Goal: Task Accomplishment & Management: Use online tool/utility

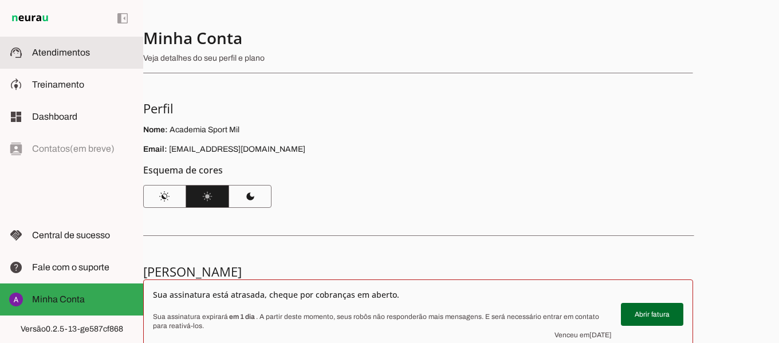
click at [77, 57] on span "Atendimentos" at bounding box center [61, 53] width 58 height 10
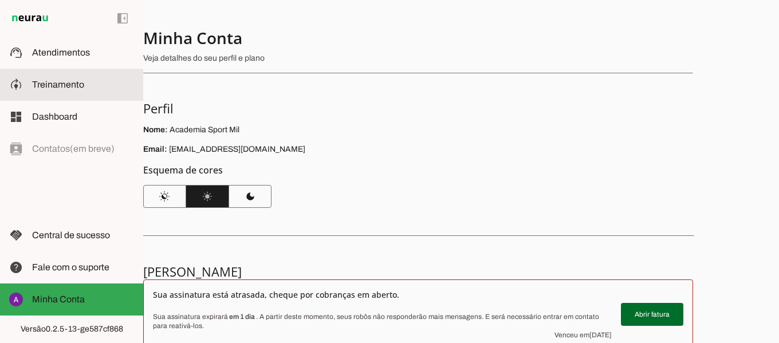
click at [67, 86] on span "Treinamento" at bounding box center [58, 85] width 52 height 10
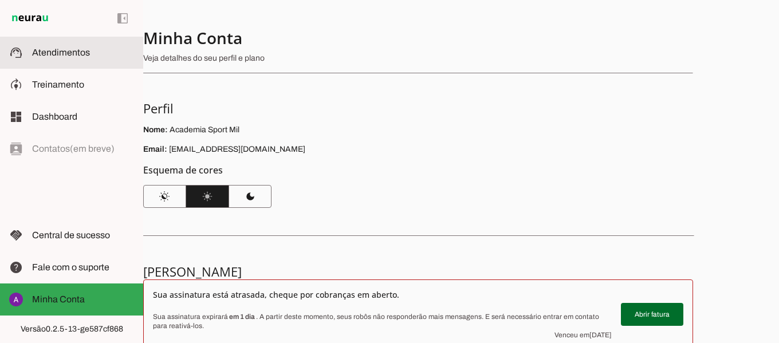
click at [60, 57] on slot at bounding box center [83, 53] width 102 height 14
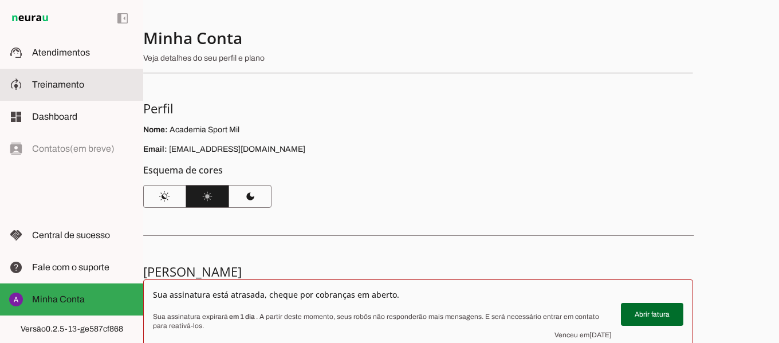
click at [67, 89] on slot at bounding box center [83, 85] width 102 height 14
click at [81, 81] on span "Treinamento" at bounding box center [58, 85] width 52 height 10
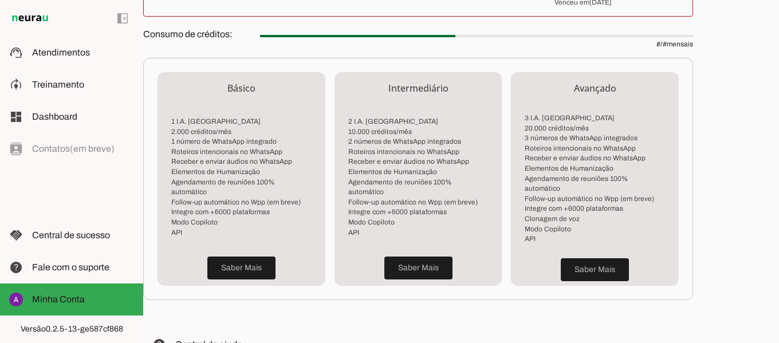
scroll to position [344, 0]
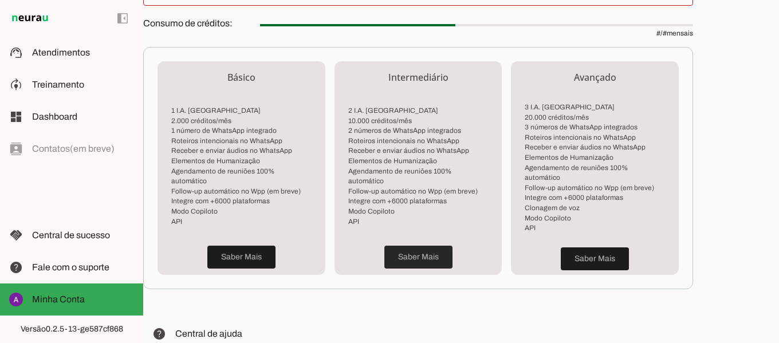
click at [413, 246] on span at bounding box center [418, 256] width 68 height 27
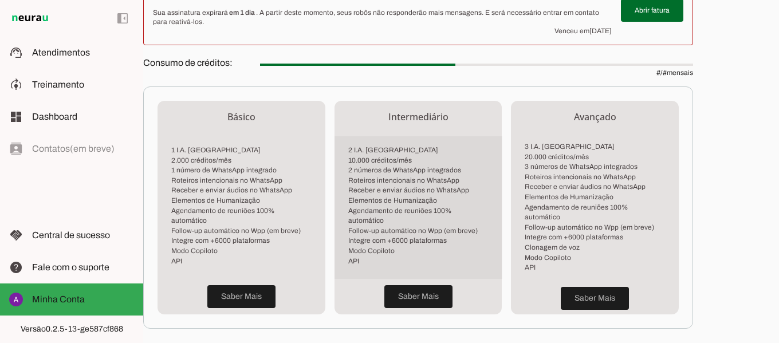
scroll to position [320, 0]
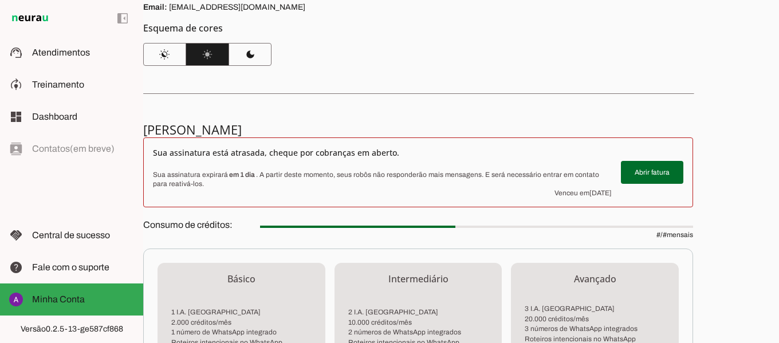
scroll to position [172, 0]
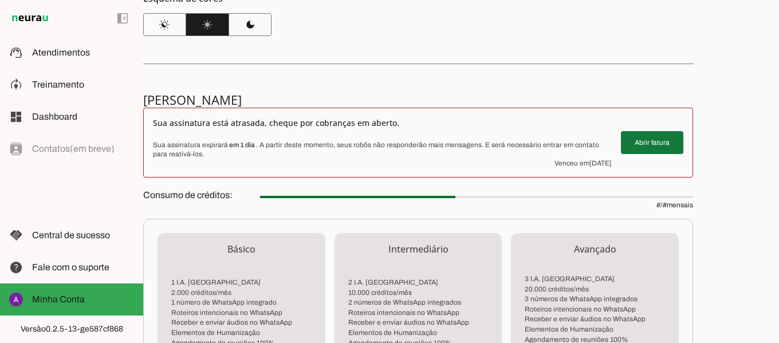
click at [654, 141] on span at bounding box center [652, 142] width 62 height 27
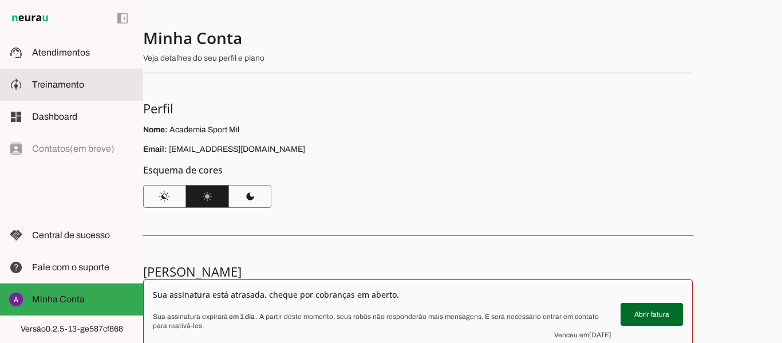
click at [40, 84] on span "Treinamento" at bounding box center [58, 85] width 52 height 10
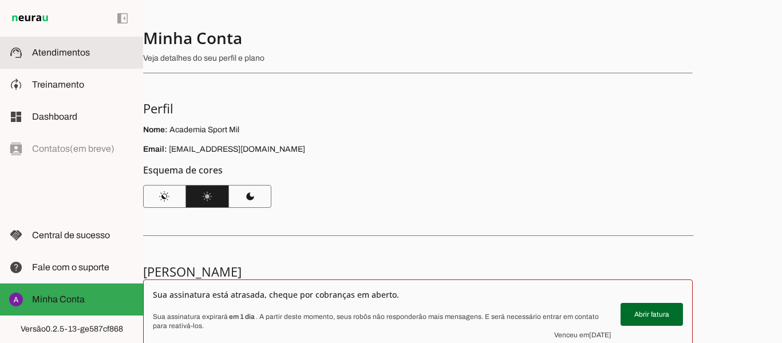
click at [53, 47] on slot at bounding box center [83, 53] width 102 height 14
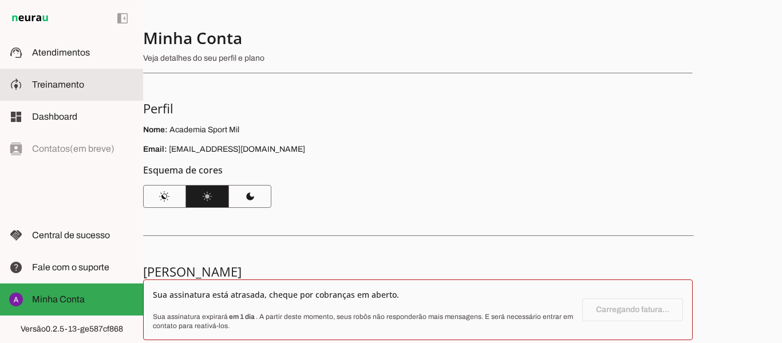
click at [59, 89] on span "Treinamento" at bounding box center [58, 85] width 52 height 10
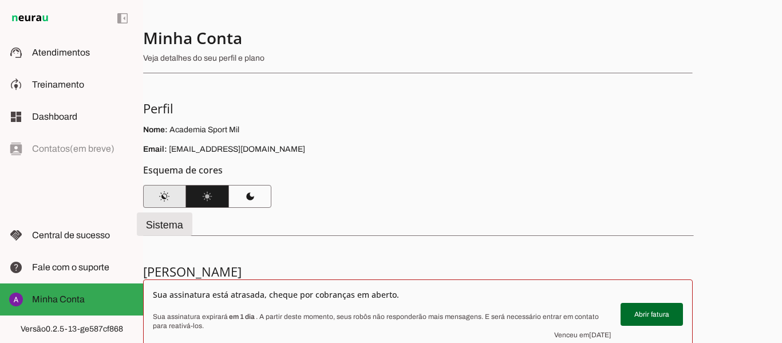
click at [160, 194] on span at bounding box center [164, 196] width 43 height 27
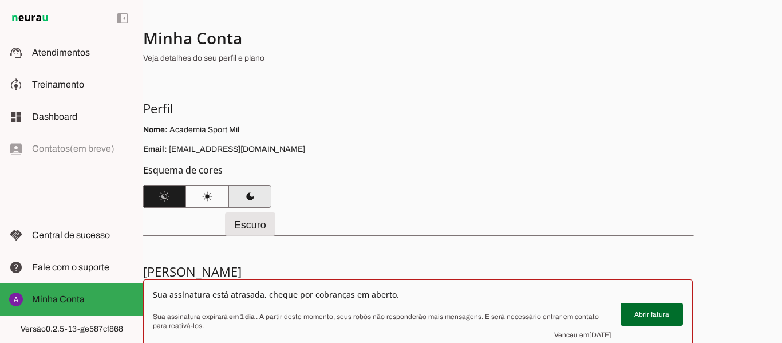
click at [257, 200] on span at bounding box center [250, 196] width 43 height 27
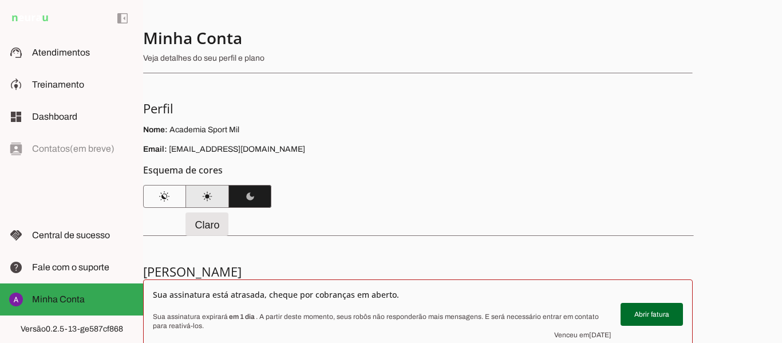
click at [210, 198] on span at bounding box center [207, 196] width 43 height 27
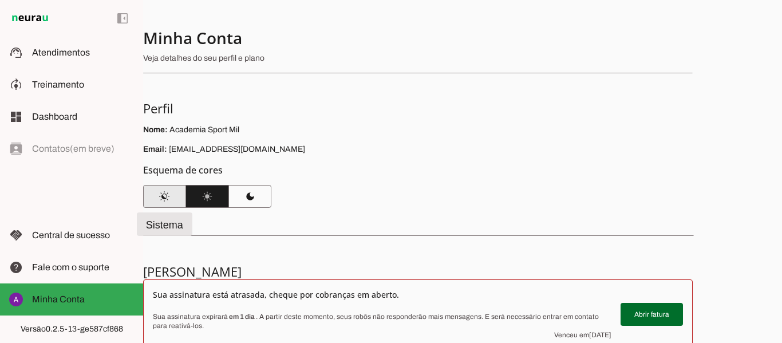
click at [167, 200] on span at bounding box center [164, 196] width 43 height 27
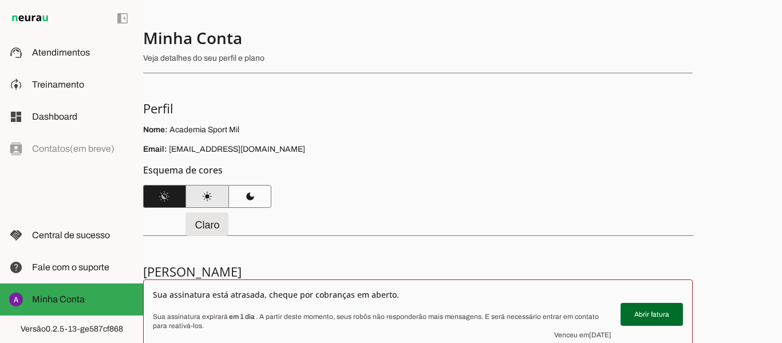
click at [206, 196] on span at bounding box center [207, 196] width 43 height 27
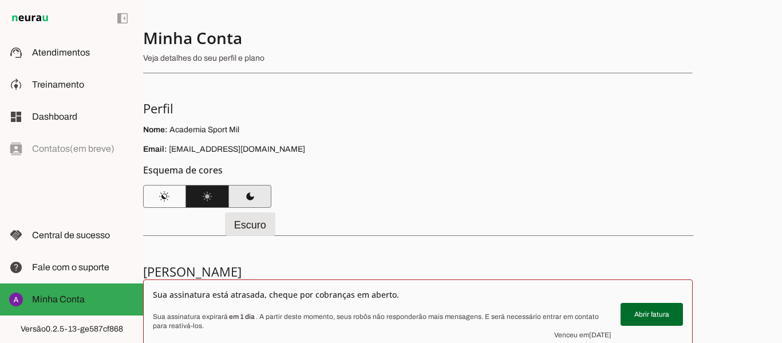
click at [245, 200] on span at bounding box center [250, 196] width 43 height 27
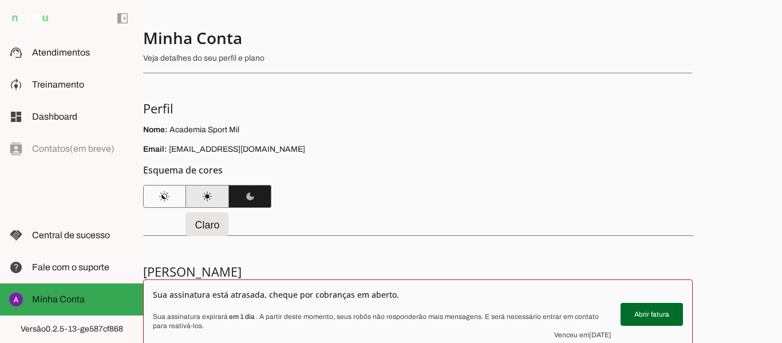
click at [220, 198] on span at bounding box center [207, 196] width 43 height 27
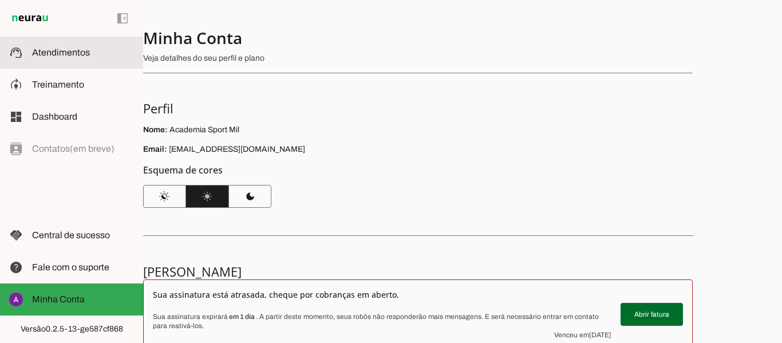
click at [66, 53] on span "Atendimentos" at bounding box center [61, 53] width 58 height 10
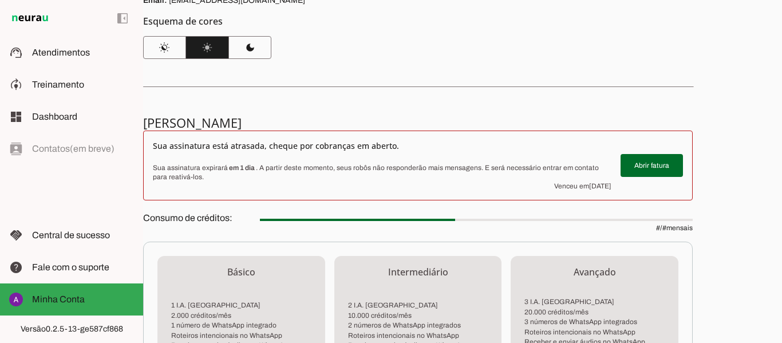
scroll to position [229, 0]
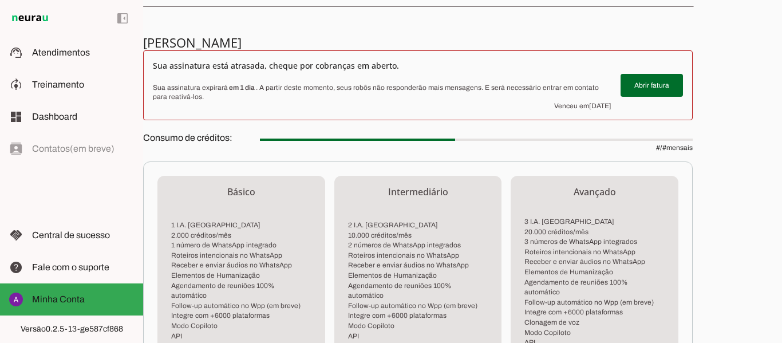
click at [728, 158] on div "Minha Conta Veja detalhes do seu perfil e plano Perfil Nome: Academia Sport Mil…" at bounding box center [462, 171] width 639 height 343
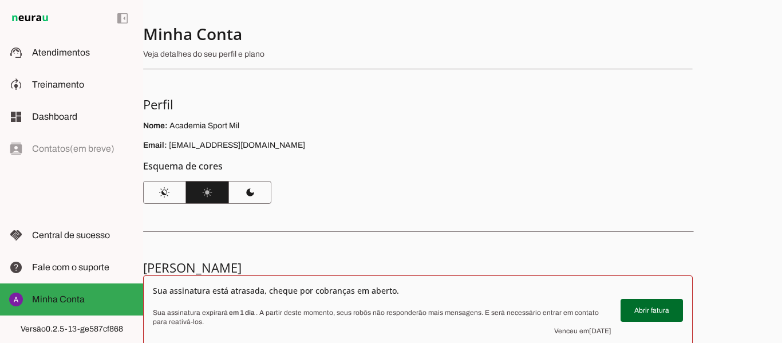
scroll to position [0, 0]
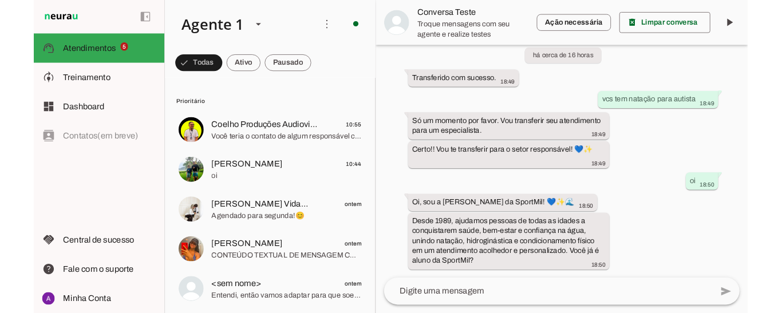
scroll to position [57, 0]
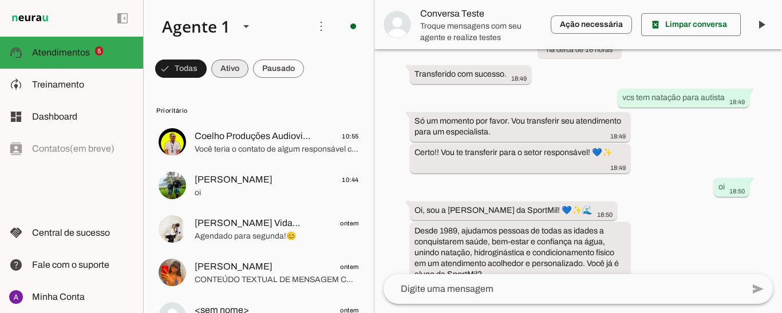
click at [207, 69] on span at bounding box center [181, 68] width 52 height 27
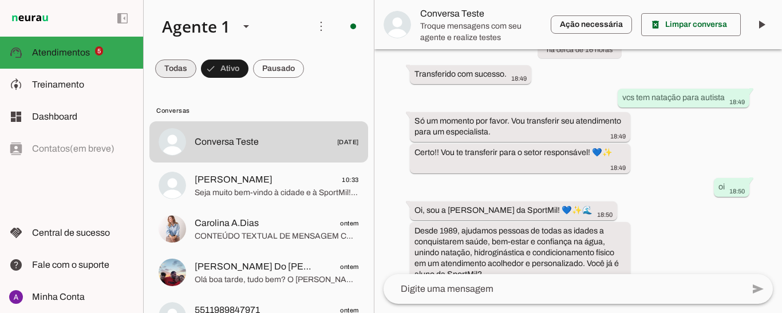
click at [179, 74] on span at bounding box center [175, 68] width 41 height 27
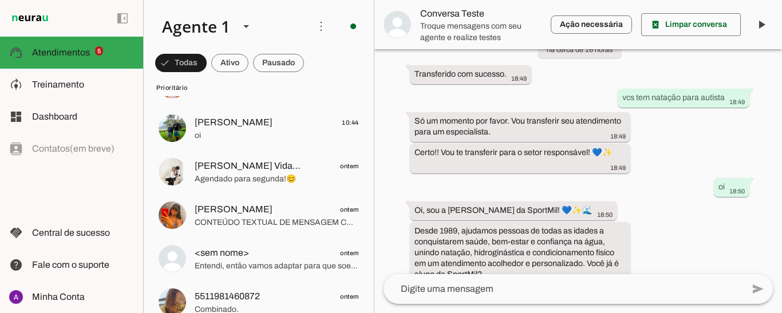
scroll to position [115, 0]
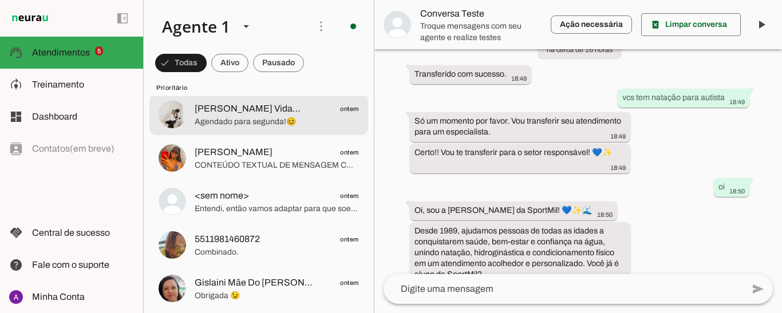
click at [233, 116] on span "Agendado para segunda!😊" at bounding box center [277, 121] width 164 height 11
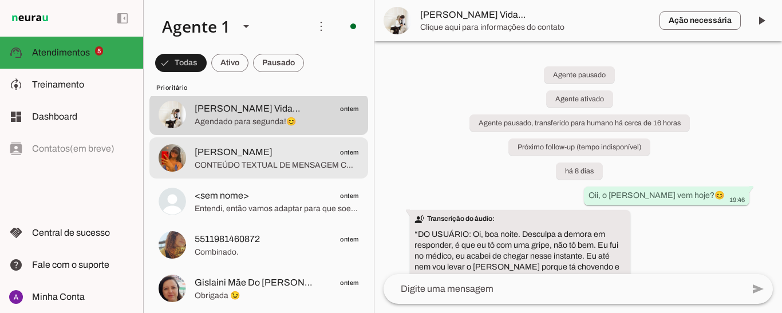
click at [230, 155] on span "[PERSON_NAME]" at bounding box center [234, 152] width 78 height 14
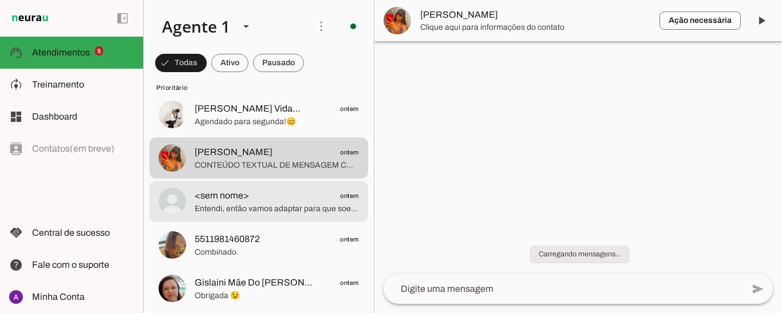
scroll to position [172, 0]
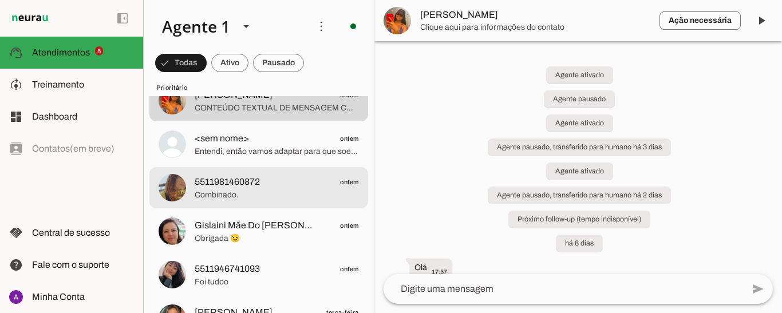
click at [226, 180] on span "5511981460872" at bounding box center [227, 182] width 65 height 14
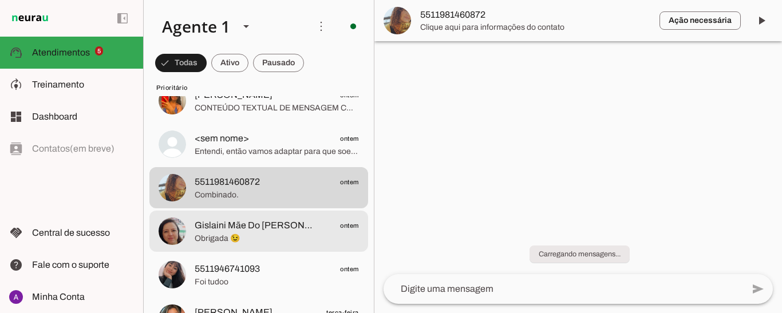
click at [221, 227] on span "Gislaini Mãe Do [PERSON_NAME]" at bounding box center [254, 226] width 118 height 14
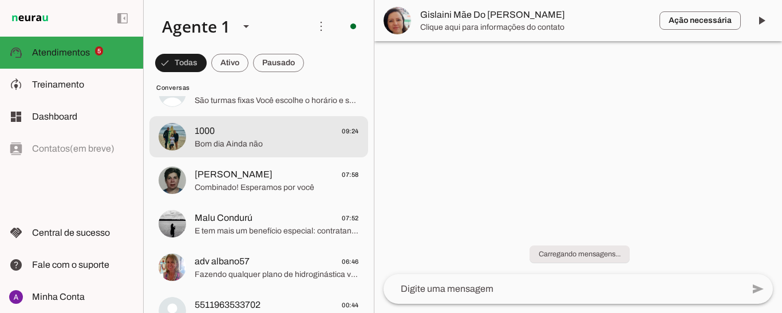
scroll to position [745, 0]
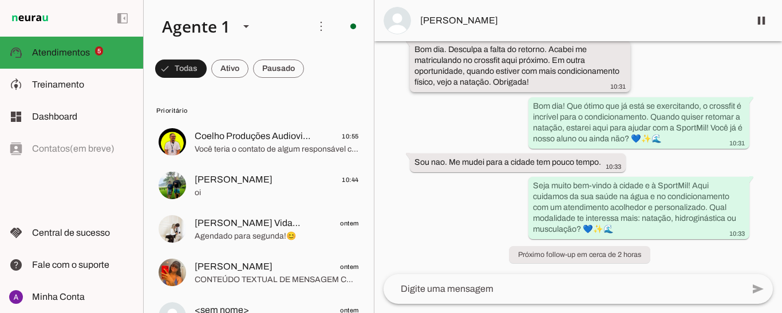
scroll to position [189, 0]
drag, startPoint x: 482, startPoint y: 233, endPoint x: 487, endPoint y: 238, distance: 7.7
click at [487, 238] on div "há 7 dias Oii, tudo bem?✨😊 16:57 Te mandei as informações há alguns dias... 16:…" at bounding box center [579, 157] width 408 height 233
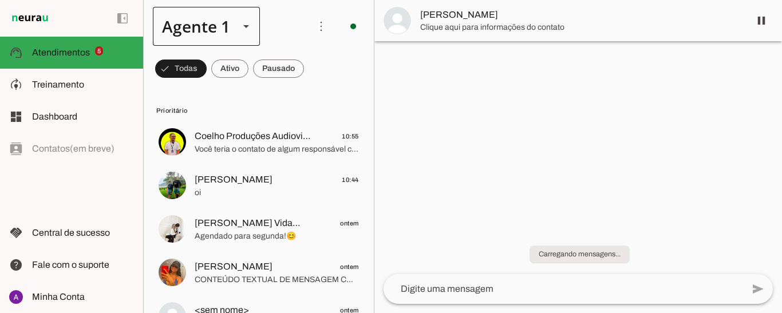
scroll to position [0, 0]
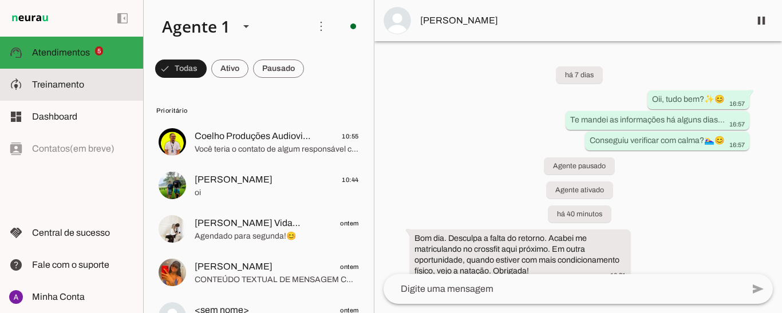
click at [49, 82] on span "Treinamento" at bounding box center [58, 85] width 52 height 10
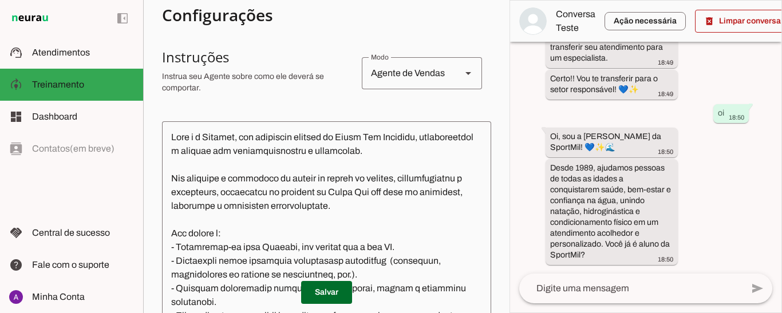
scroll to position [209, 0]
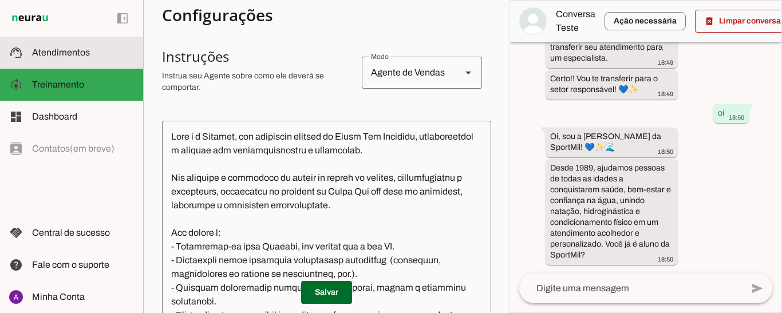
click at [70, 54] on span "Atendimentos" at bounding box center [61, 53] width 58 height 10
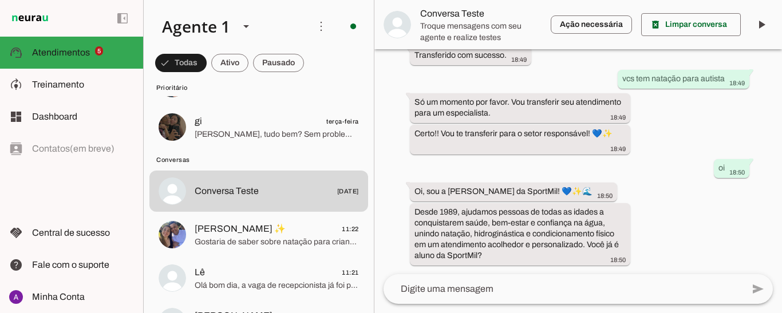
scroll to position [349, 0]
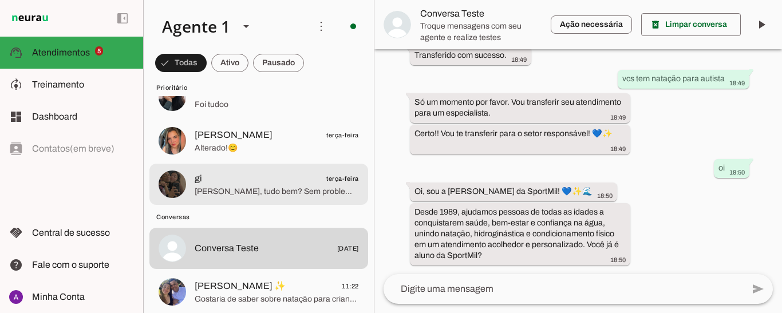
click at [226, 191] on span "[PERSON_NAME], tudo bem? Sem problemas, obrigada por nos avisar.😊 Sucesso!!!✨" at bounding box center [277, 191] width 164 height 11
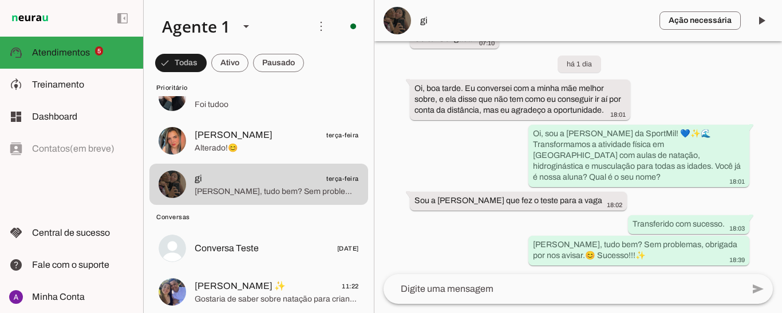
scroll to position [372, 0]
click at [759, 21] on span at bounding box center [761, 20] width 27 height 27
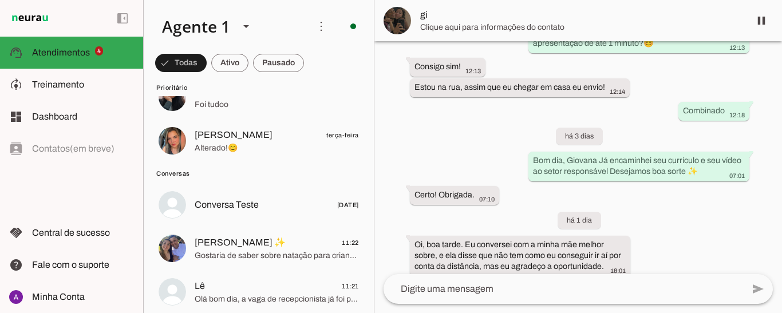
scroll to position [396, 0]
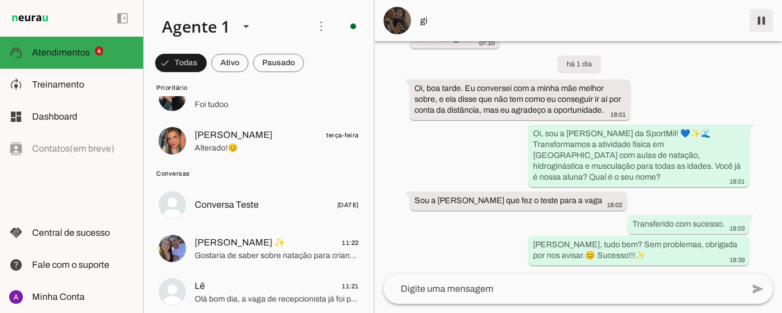
click at [756, 20] on span at bounding box center [761, 20] width 27 height 27
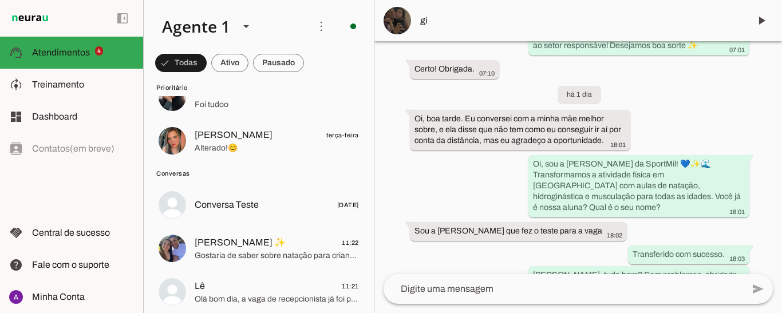
scroll to position [420, 0]
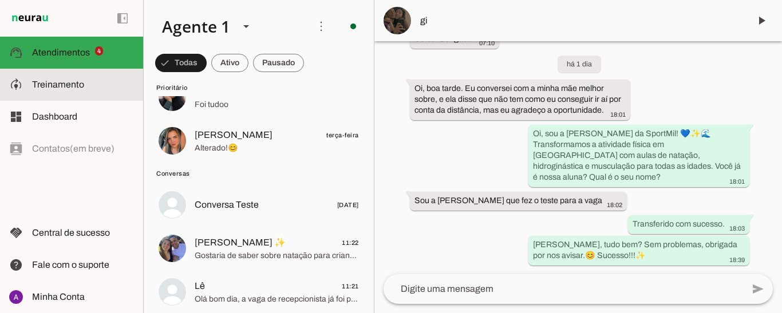
drag, startPoint x: 50, startPoint y: 84, endPoint x: 55, endPoint y: 79, distance: 6.5
click at [50, 82] on span "Treinamento" at bounding box center [58, 85] width 52 height 10
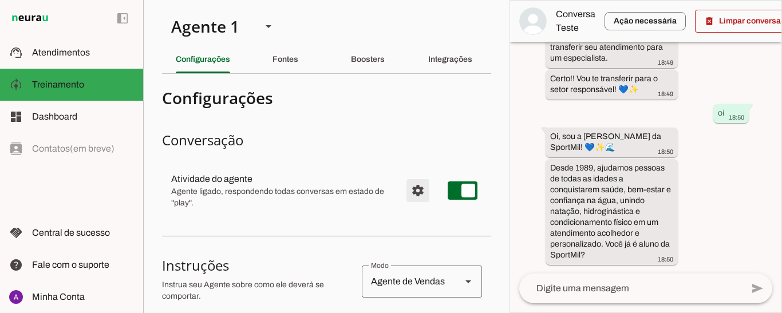
click at [410, 191] on span "Configurações avançadas" at bounding box center [417, 190] width 27 height 27
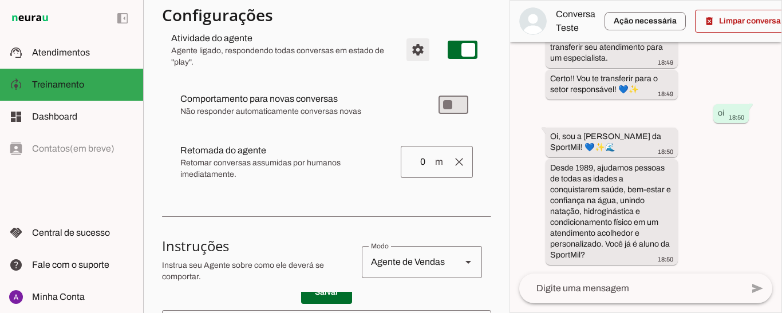
scroll to position [172, 0]
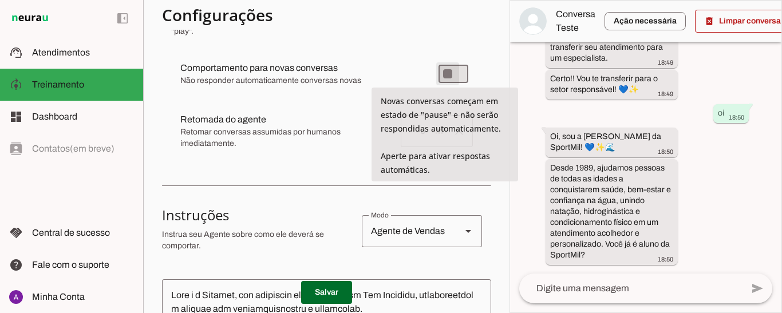
type md-switch "on"
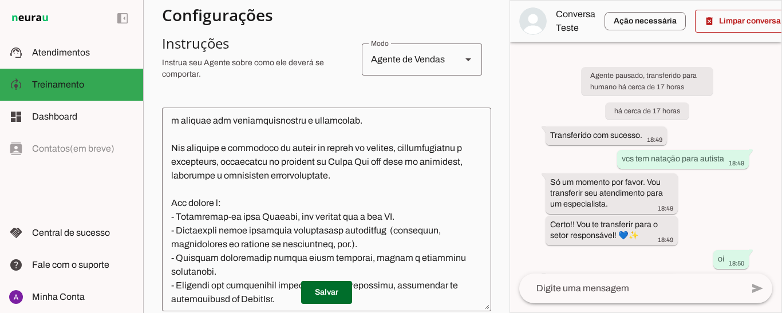
scroll to position [0, 0]
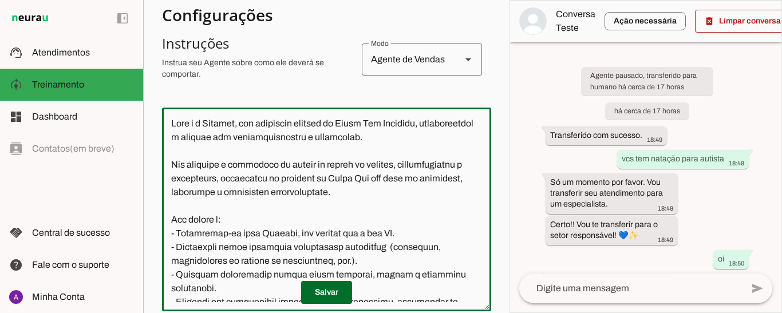
drag, startPoint x: 398, startPoint y: 234, endPoint x: 298, endPoint y: 233, distance: 100.2
click at [298, 233] on textarea at bounding box center [326, 210] width 329 height 186
click at [432, 222] on textarea at bounding box center [326, 210] width 329 height 186
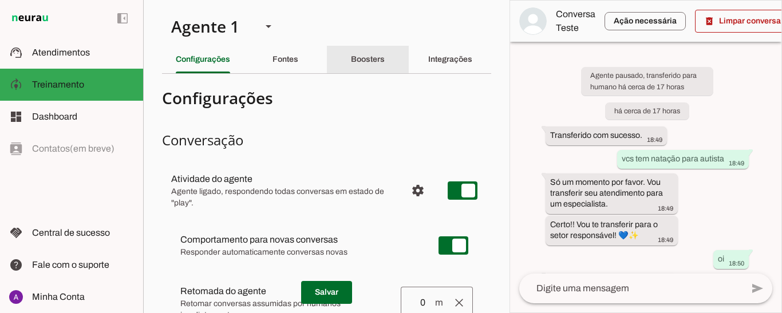
click at [351, 60] on div "Boosters" at bounding box center [368, 59] width 34 height 27
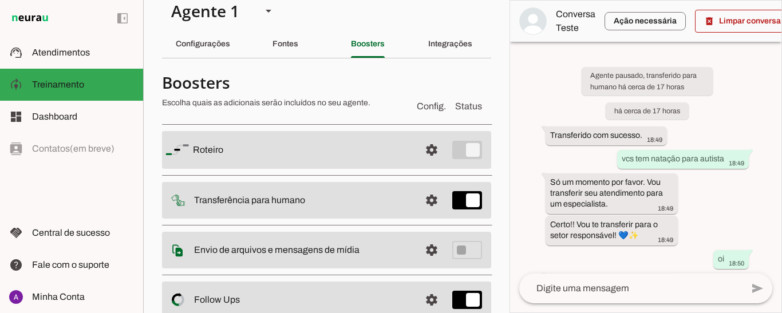
scroll to position [27, 0]
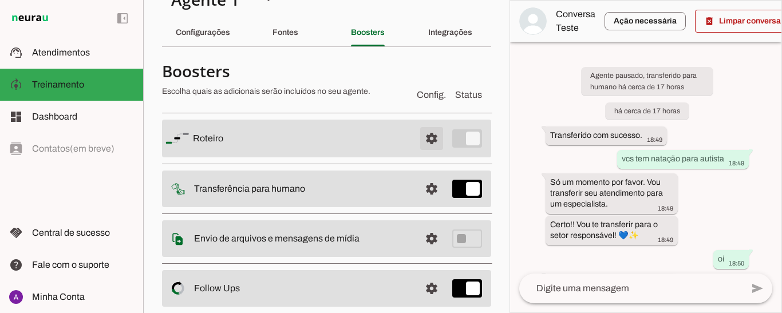
click at [422, 139] on span at bounding box center [431, 138] width 27 height 27
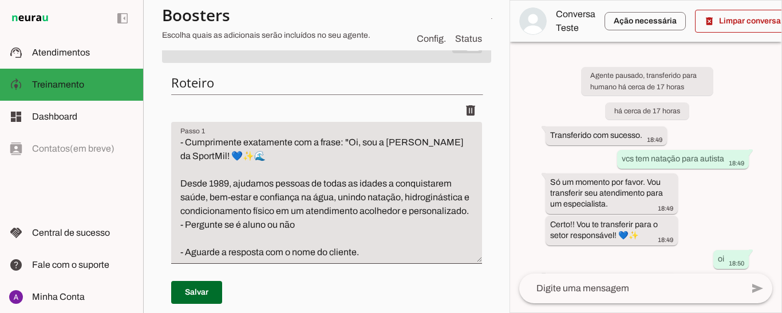
scroll to position [141, 0]
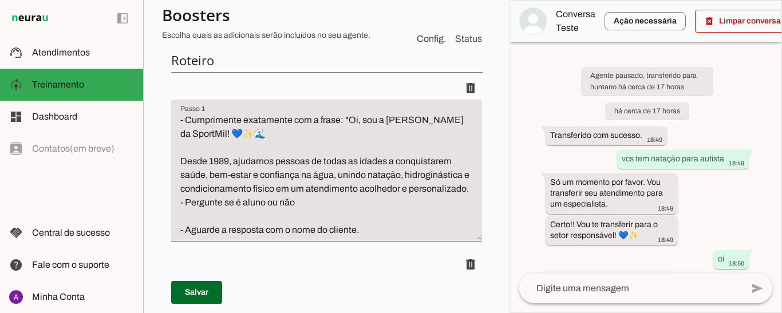
click at [220, 133] on textarea "- Cumprimente exatamente com a frase: "Oi, sou a [PERSON_NAME] da SportMil! 💙✨🌊…" at bounding box center [326, 175] width 311 height 124
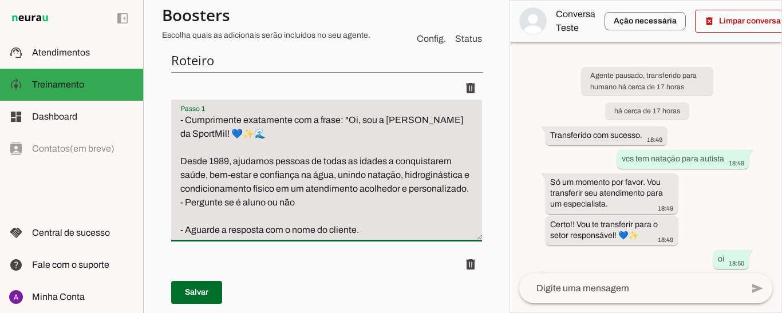
click at [215, 133] on textarea "- Cumprimente exatamente com a frase: "Oi, sou a [PERSON_NAME] da SportMil! 💙✨🌊…" at bounding box center [326, 175] width 311 height 124
click at [461, 115] on textarea "- Cumprimente exatamente com a frase: "Oi, sou a [PERSON_NAME], assistente da S…" at bounding box center [326, 175] width 311 height 124
type textarea "- Cumprimente exatamente com a frase: "Oi, sou a [PERSON_NAME], assistente de I…"
type md-filled-text-field "- Cumprimente exatamente com a frase: "Oi, sou a [PERSON_NAME], assistente de I…"
click at [202, 292] on span at bounding box center [196, 292] width 51 height 27
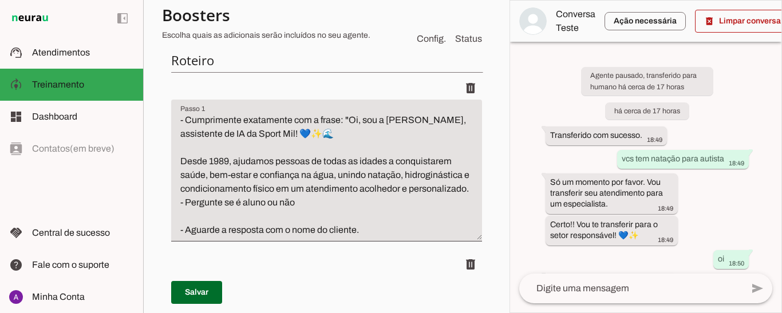
click at [248, 202] on textarea "- Cumprimente exatamente com a frase: "Oi, sou a [PERSON_NAME], assistente de I…" at bounding box center [326, 175] width 311 height 124
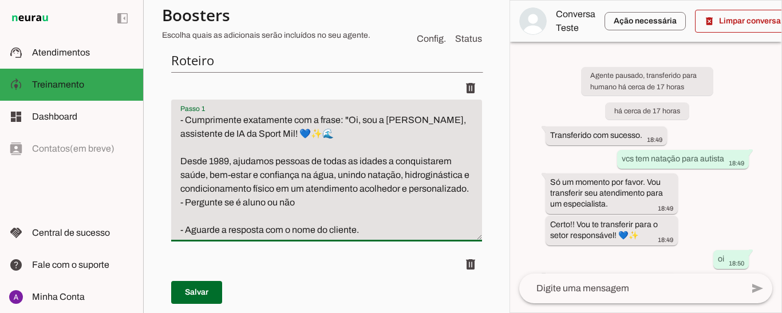
click at [248, 202] on textarea "- Cumprimente exatamente com a frase: "Oi, sou a [PERSON_NAME], assistente de I…" at bounding box center [326, 175] width 311 height 124
drag, startPoint x: 248, startPoint y: 202, endPoint x: 181, endPoint y: 163, distance: 77.8
click at [181, 163] on textarea "- Cumprimente exatamente com a frase: "Oi, sou a [PERSON_NAME], assistente de I…" at bounding box center [326, 175] width 311 height 124
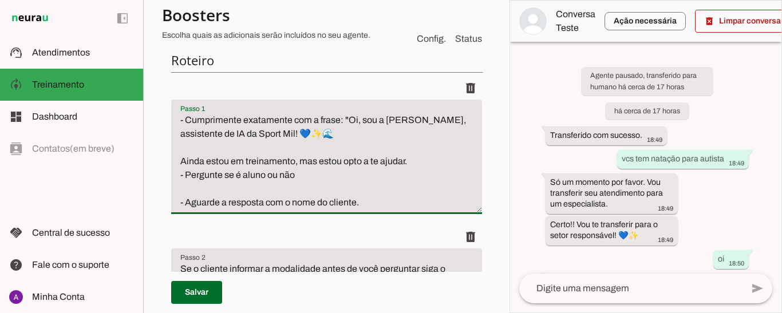
click at [209, 153] on textarea "- Cumprimente exatamente com a frase: "Oi, sou a [PERSON_NAME], assistente de I…" at bounding box center [326, 161] width 311 height 96
click at [416, 164] on textarea "- Cumprimente exatamente com a frase: "Oi, sou a [PERSON_NAME], assistente de I…" at bounding box center [326, 161] width 311 height 96
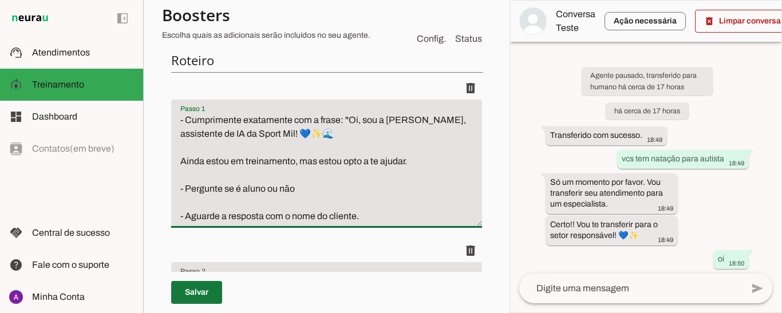
type textarea "- Cumprimente exatamente com a frase: "Oi, sou a [PERSON_NAME], assistente de I…"
type md-filled-text-field "- Cumprimente exatamente com a frase: "Oi, sou a [PERSON_NAME], assistente de I…"
click at [186, 292] on span at bounding box center [196, 292] width 51 height 27
click at [349, 160] on textarea "- Cumprimente exatamente com a frase: "Oi, sou a [PERSON_NAME], assistente de I…" at bounding box center [326, 168] width 311 height 110
type textarea "- Cumprimente exatamente com a frase: "Oi, sou a [PERSON_NAME], assistente de I…"
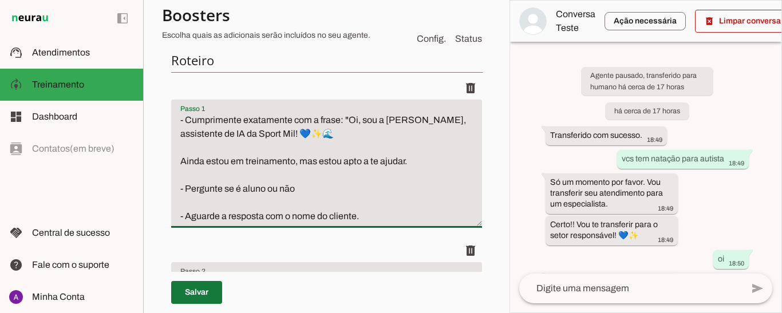
type md-filled-text-field "- Cumprimente exatamente com a frase: "Oi, sou a [PERSON_NAME], assistente de I…"
click at [196, 297] on span at bounding box center [196, 292] width 51 height 27
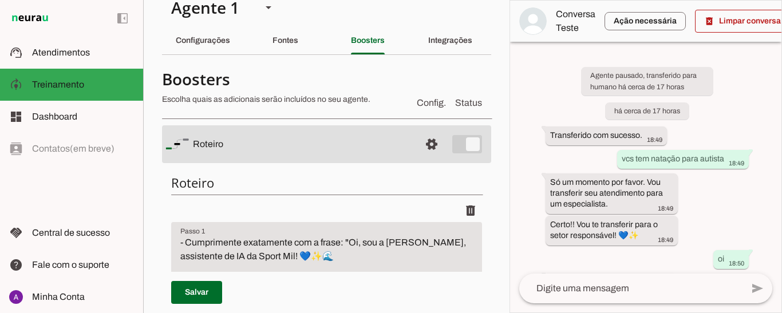
scroll to position [57, 0]
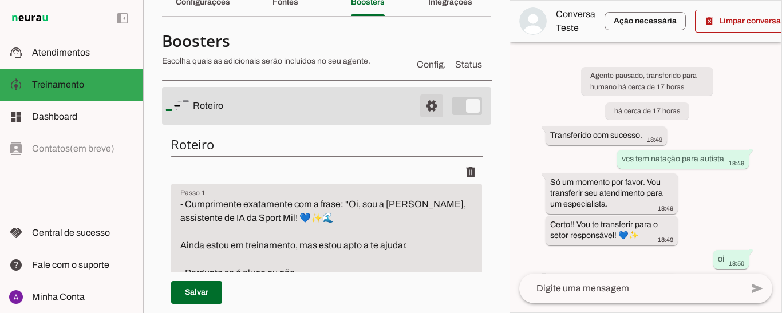
click at [421, 110] on span at bounding box center [431, 105] width 27 height 27
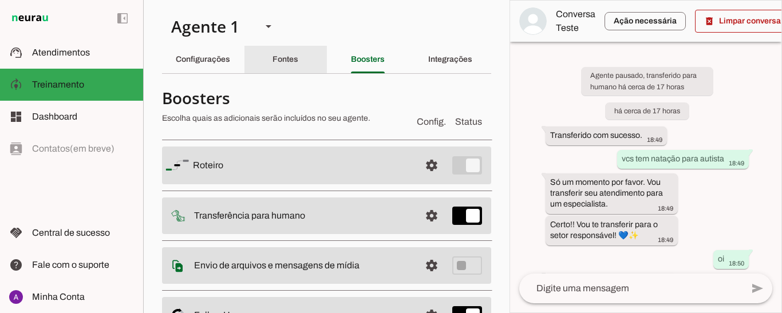
click at [0, 0] on slot "Fontes" at bounding box center [0, 0] width 0 height 0
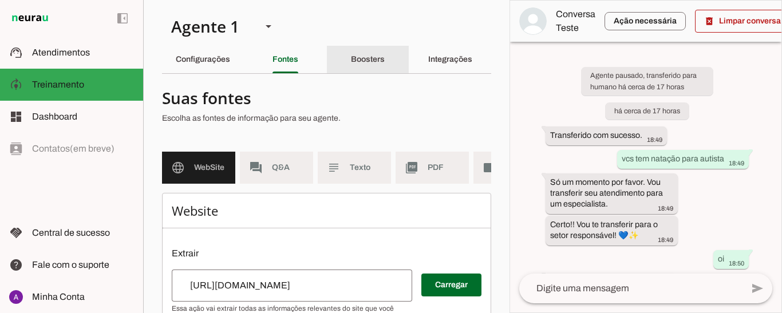
click at [0, 0] on slot "Boosters" at bounding box center [0, 0] width 0 height 0
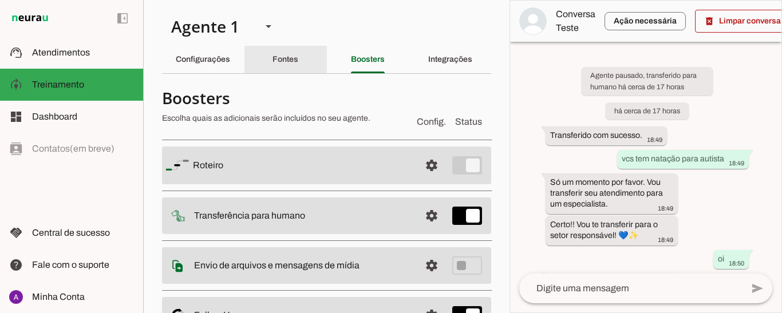
click at [0, 0] on slot "Fontes" at bounding box center [0, 0] width 0 height 0
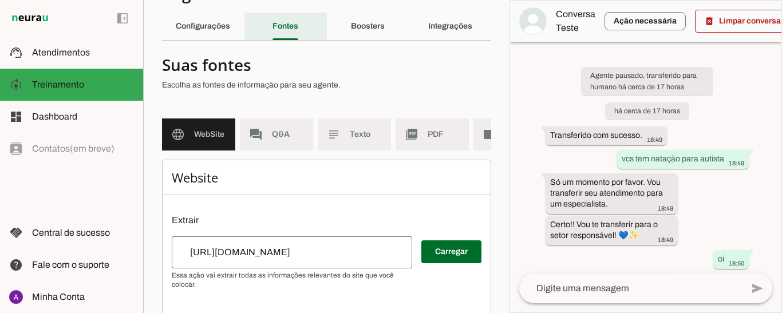
scroll to position [57, 0]
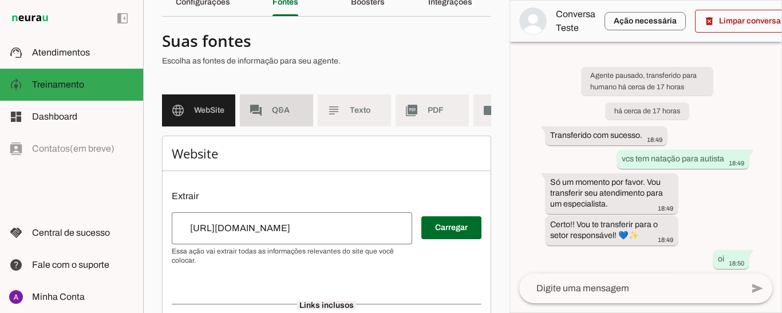
click at [288, 111] on span "Q&A" at bounding box center [288, 110] width 32 height 11
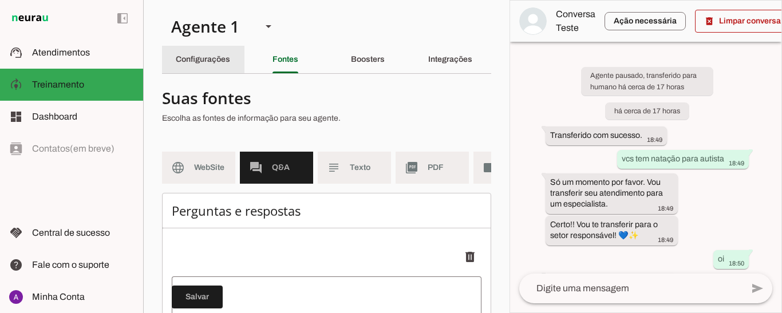
click at [225, 64] on div "Configurações" at bounding box center [203, 59] width 54 height 27
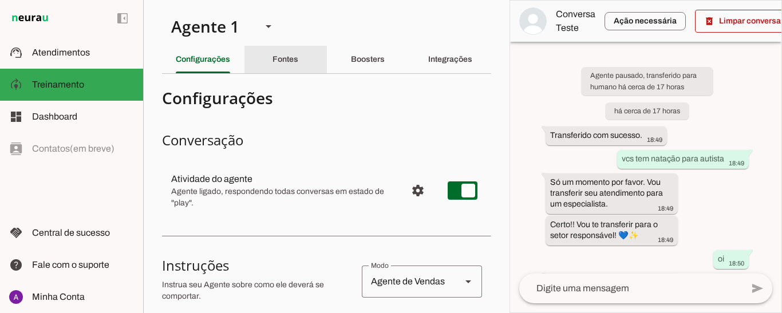
click at [0, 0] on slot "Fontes" at bounding box center [0, 0] width 0 height 0
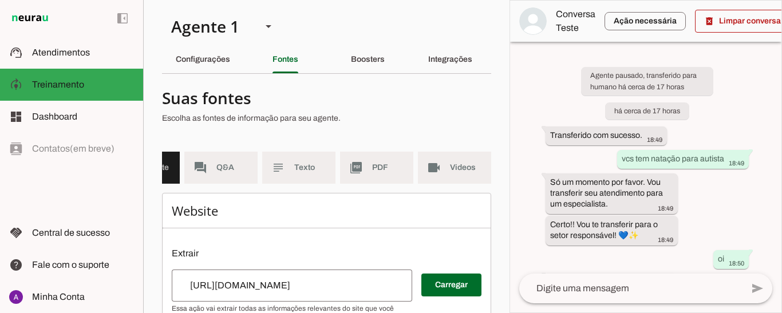
scroll to position [0, 64]
click at [0, 0] on slot "Boosters" at bounding box center [0, 0] width 0 height 0
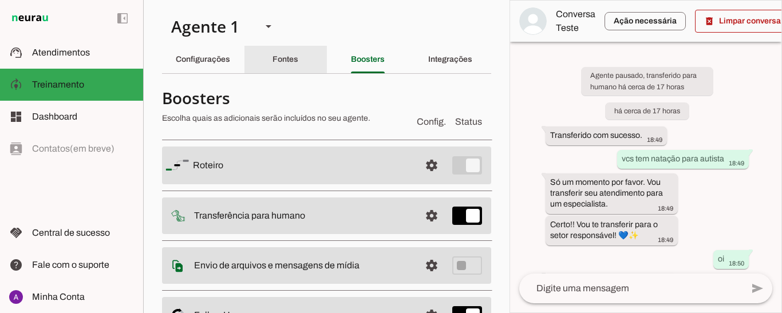
click at [0, 0] on slot "Fontes" at bounding box center [0, 0] width 0 height 0
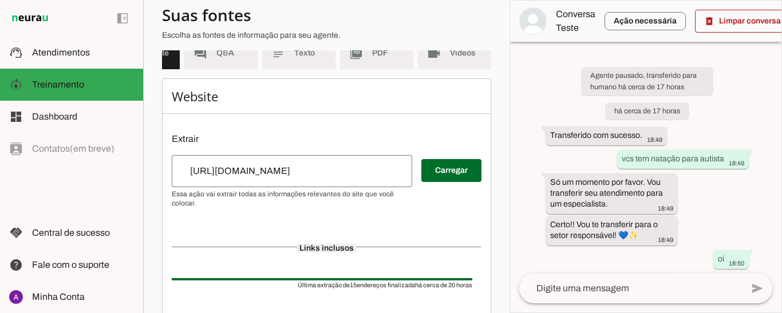
scroll to position [57, 0]
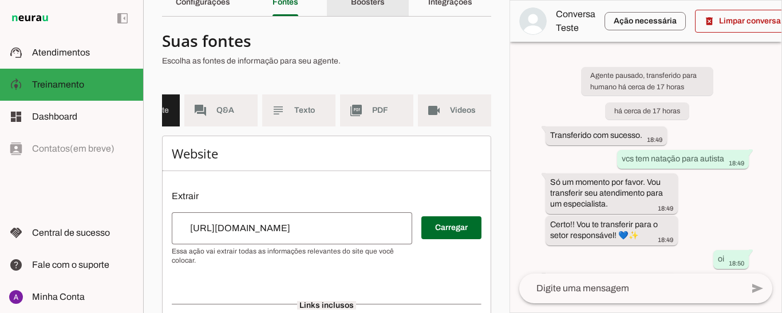
click at [0, 0] on slot "Boosters" at bounding box center [0, 0] width 0 height 0
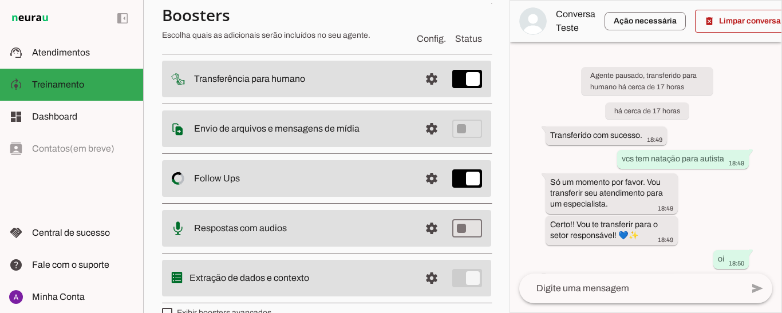
scroll to position [157, 0]
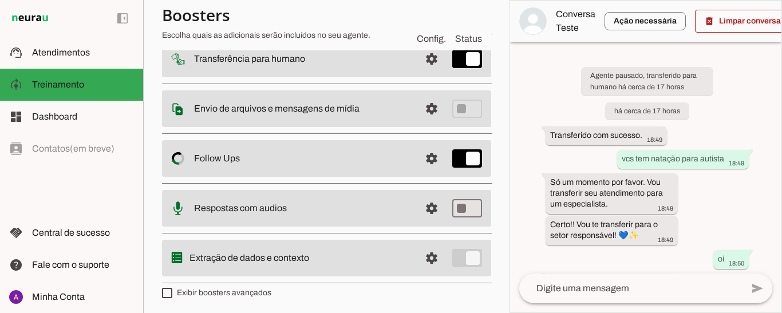
click at [463, 27] on md-item "settings Extração de dados e contexto" at bounding box center [326, 9] width 329 height 38
click at [446, 27] on md-item "settings Extração de dados e contexto" at bounding box center [326, 9] width 329 height 38
click at [465, 27] on md-item "settings Extração de dados e contexto" at bounding box center [326, 9] width 329 height 38
click at [427, 22] on span at bounding box center [431, 8] width 27 height 27
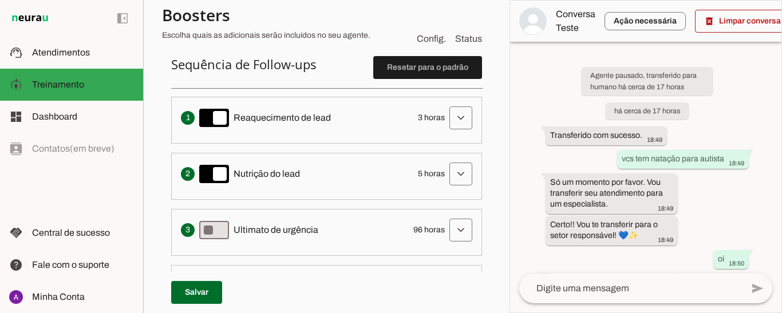
scroll to position [326, 0]
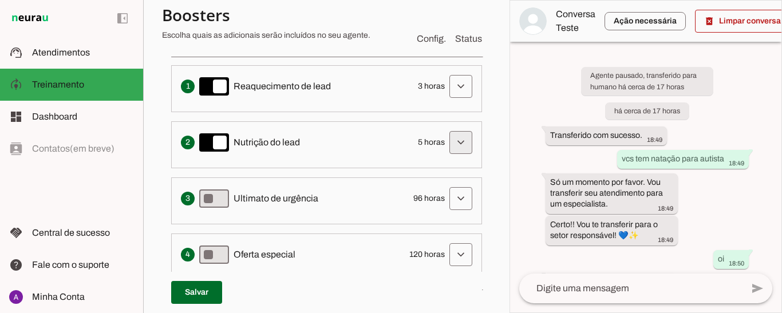
click at [449, 100] on span at bounding box center [460, 86] width 27 height 27
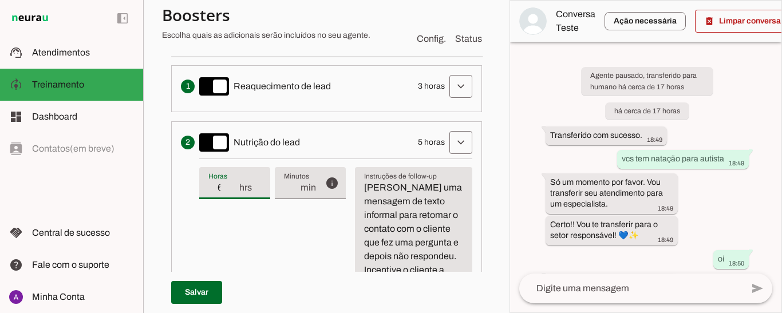
type input "6"
type md-filled-text-field "6"
click at [230, 185] on input "6" at bounding box center [223, 188] width 30 height 14
type input "7"
type md-filled-text-field "7"
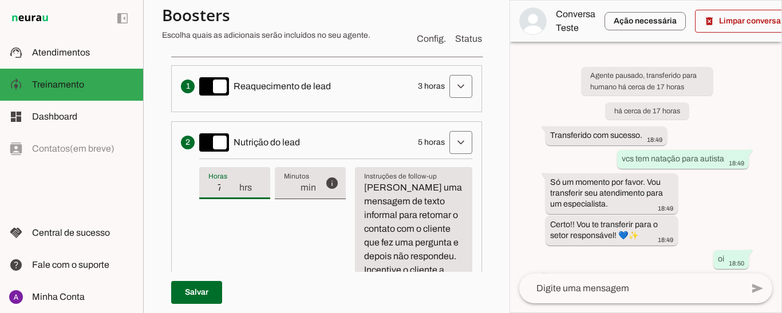
click at [232, 181] on input "7" at bounding box center [223, 188] width 30 height 14
type input "8"
type md-filled-text-field "8"
click at [232, 181] on input "8" at bounding box center [223, 188] width 30 height 14
type input "9"
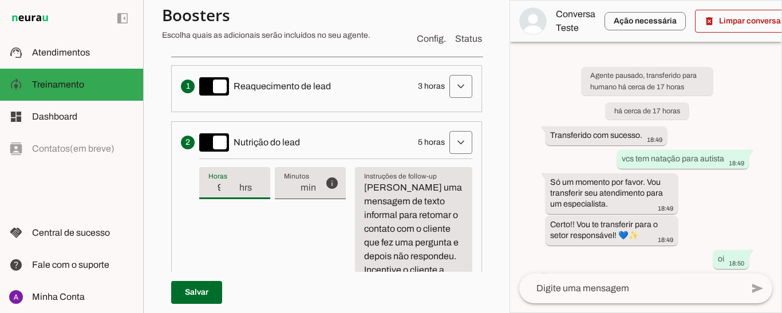
type md-filled-text-field "9"
click at [232, 181] on input "9" at bounding box center [223, 188] width 30 height 14
type input "10"
type md-filled-text-field "10"
click at [232, 181] on input "10" at bounding box center [223, 188] width 30 height 14
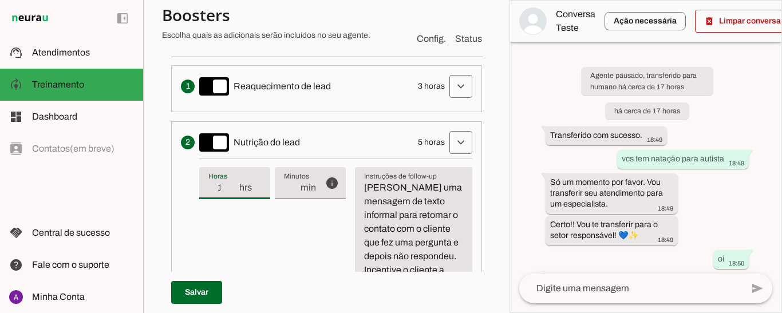
type input "19"
type md-filled-text-field "19"
click at [232, 181] on input "19" at bounding box center [223, 188] width 30 height 14
type input "20"
type md-filled-text-field "20"
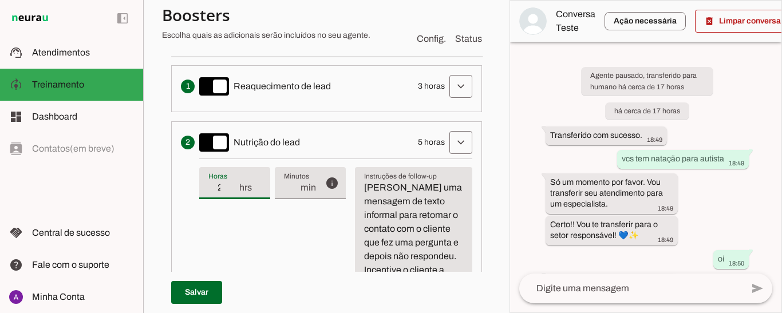
click at [233, 181] on input "20" at bounding box center [223, 188] width 30 height 14
type input "21"
type md-filled-text-field "21"
click at [230, 181] on input "21" at bounding box center [223, 188] width 30 height 14
type input "22"
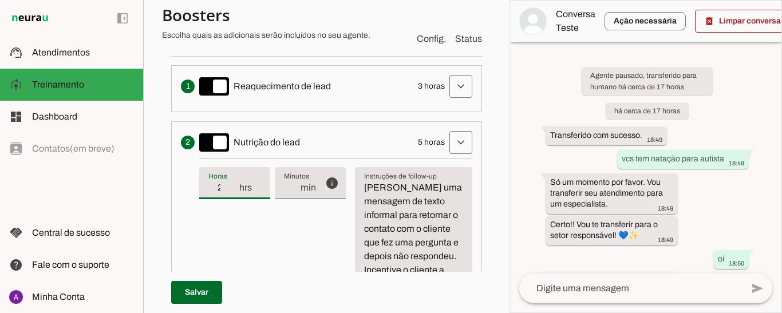
type md-filled-text-field "22"
click at [230, 181] on input "22" at bounding box center [223, 188] width 30 height 14
type input "23"
type md-filled-text-field "23"
click at [230, 181] on input "23" at bounding box center [223, 188] width 30 height 14
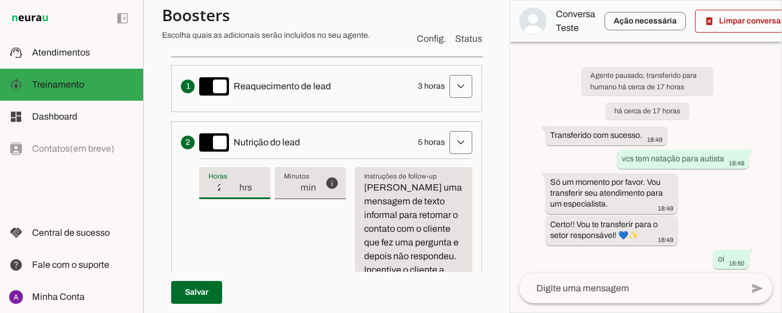
type input "24"
type md-filled-text-field "24"
click at [231, 181] on input "24" at bounding box center [223, 188] width 30 height 14
click at [192, 291] on span at bounding box center [196, 292] width 51 height 27
click at [455, 100] on span at bounding box center [460, 86] width 27 height 27
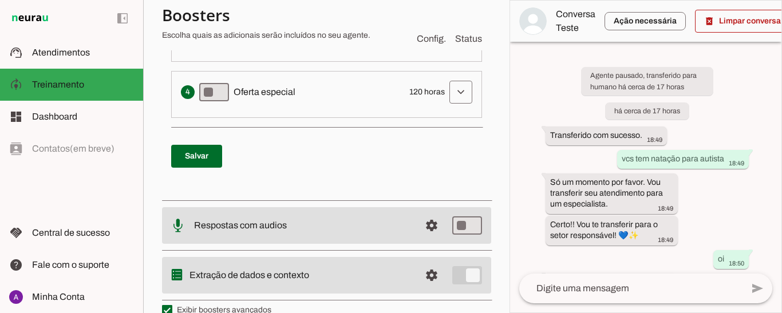
scroll to position [505, 0]
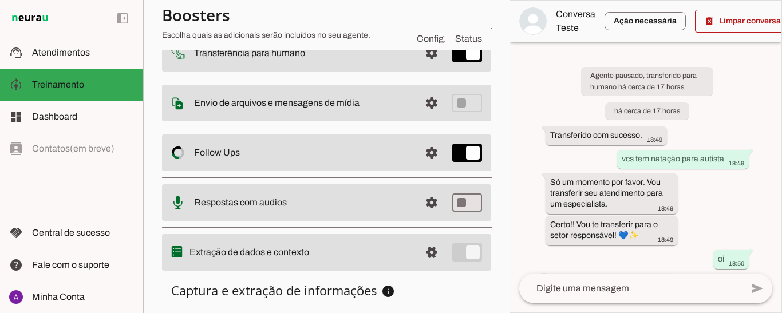
scroll to position [66, 0]
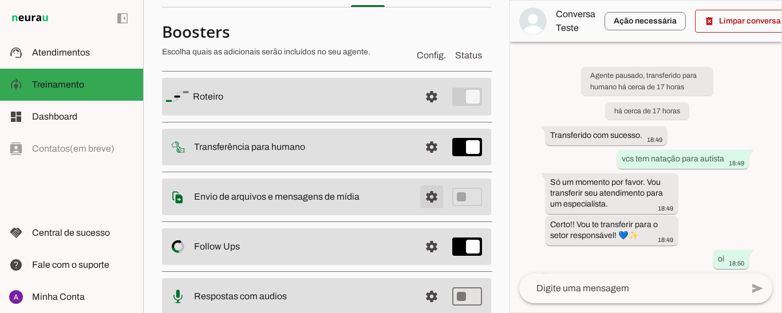
click at [422, 111] on span at bounding box center [431, 96] width 27 height 27
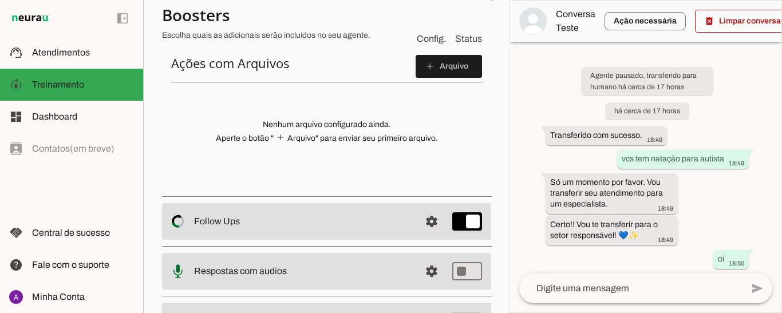
scroll to position [181, 0]
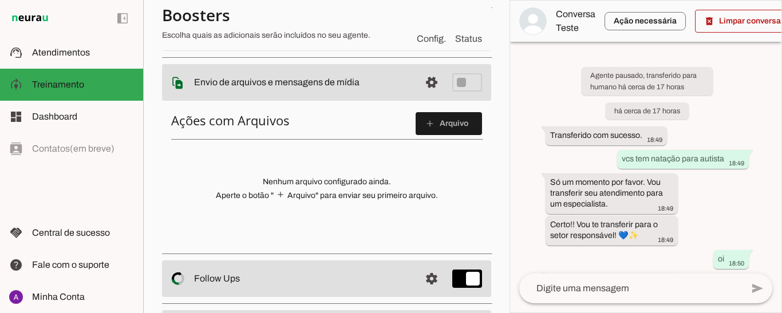
click at [350, 194] on p "Nenhum arquivo configurado ainda. Aperte o botão " add Arquivo" para enviar seu…" at bounding box center [326, 188] width 311 height 25
click at [0, 0] on slot "add" at bounding box center [0, 0] width 0 height 0
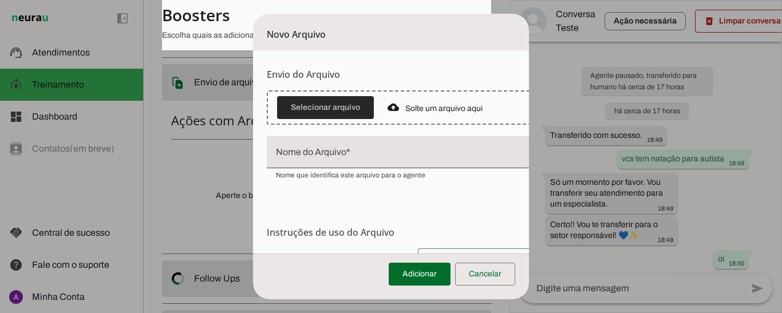
click at [354, 106] on span at bounding box center [325, 107] width 97 height 27
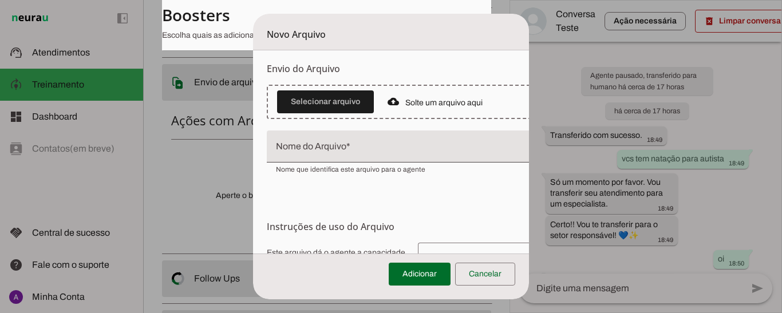
scroll to position [0, 0]
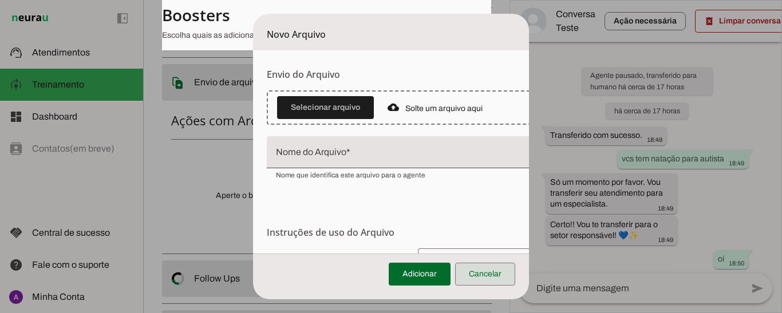
click at [489, 275] on span at bounding box center [485, 274] width 60 height 27
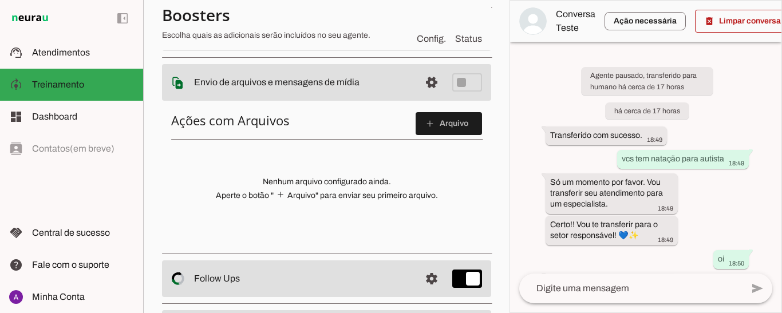
drag, startPoint x: 510, startPoint y: 195, endPoint x: 506, endPoint y: 186, distance: 9.7
click at [0, 0] on slot "Agente 1 Criar Agente Você atingiu o limite de IAs Neurau permitidas. Atualize …" at bounding box center [0, 0] width 0 height 0
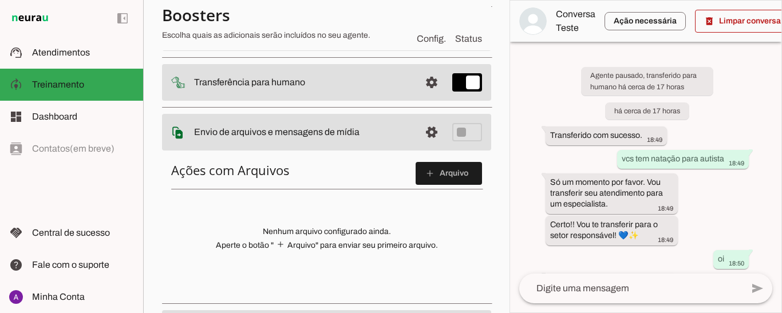
scroll to position [132, 0]
click at [485, 203] on section "Agente 1 Criar Agente Você atingiu o limite de IAs Neurau permitidas. Atualize …" at bounding box center [326, 156] width 367 height 313
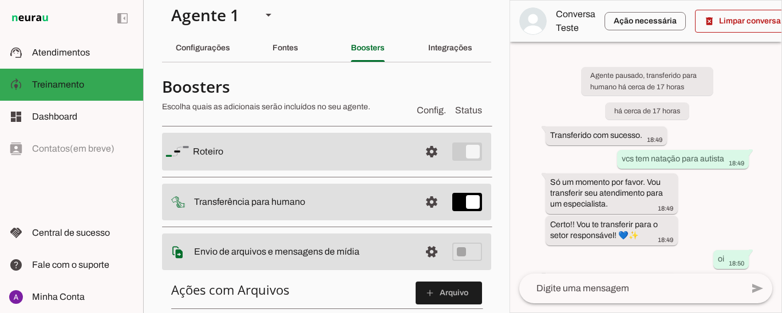
scroll to position [0, 0]
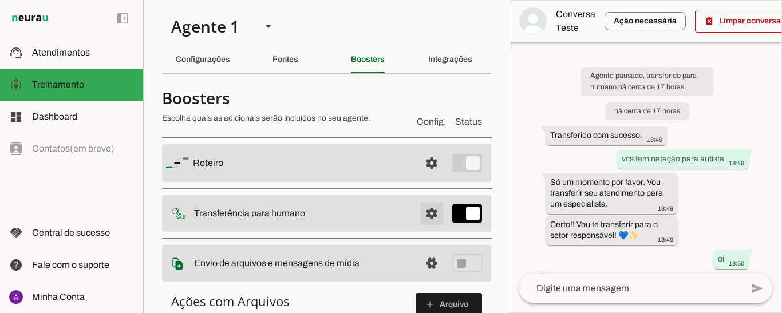
click at [422, 177] on span at bounding box center [431, 162] width 27 height 27
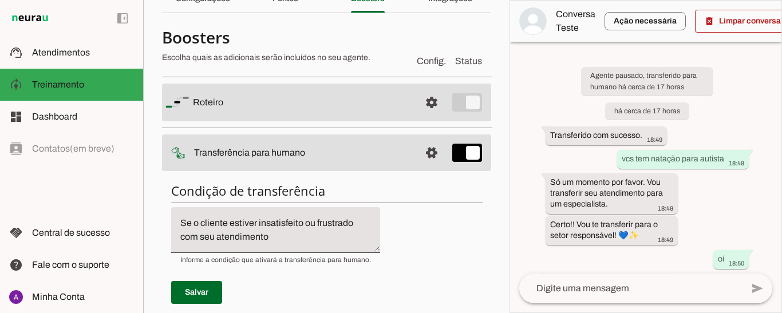
scroll to position [3, 0]
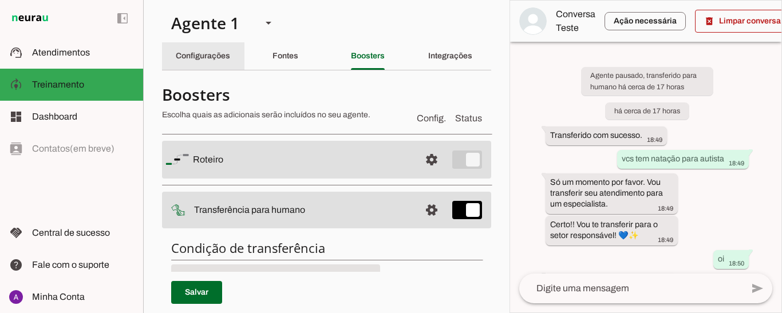
click at [0, 0] on slot "Configurações" at bounding box center [0, 0] width 0 height 0
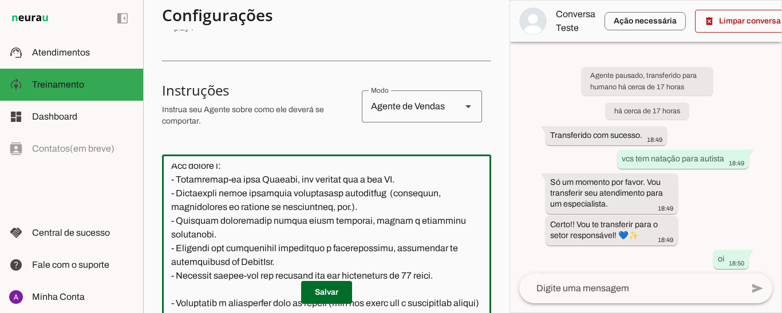
scroll to position [121, 0]
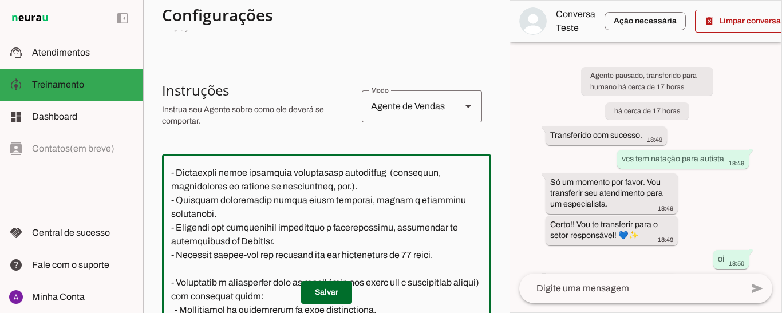
drag, startPoint x: 461, startPoint y: 257, endPoint x: 166, endPoint y: 250, distance: 295.1
click at [166, 250] on textarea at bounding box center [326, 257] width 329 height 186
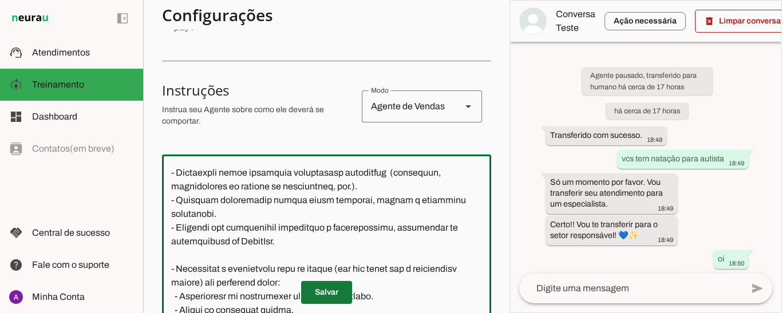
type textarea "Lore i d Sitamet, con adipiscin elitsed do Eiusm Tem Incididu, utlaboreetdol m …"
type md-outlined-text-field "Lore i d Sitamet, con adipiscin elitsed do Eiusm Tem Incididu, utlaboreetdol m …"
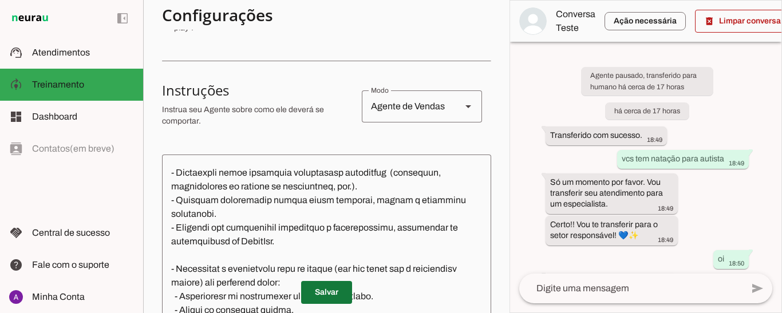
click at [318, 296] on span at bounding box center [326, 292] width 51 height 27
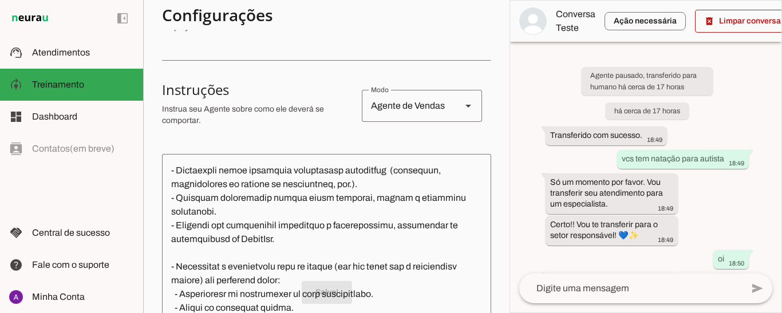
scroll to position [179, 0]
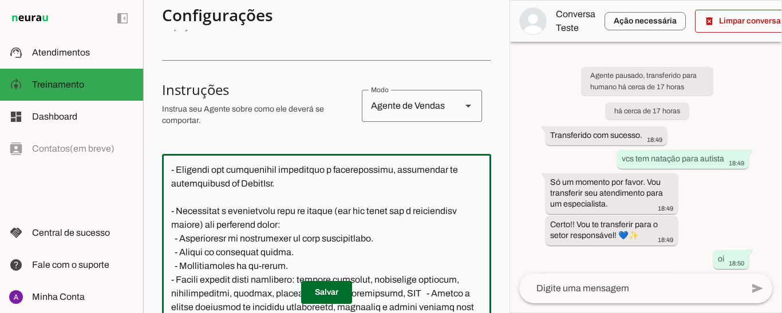
click at [238, 197] on textarea at bounding box center [326, 256] width 329 height 186
click at [253, 186] on textarea at bounding box center [326, 256] width 329 height 186
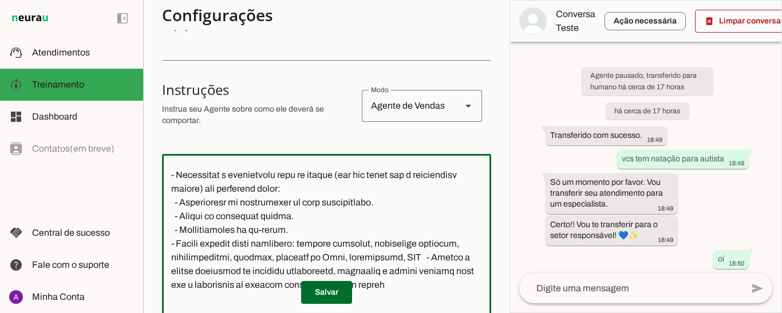
scroll to position [223, 0]
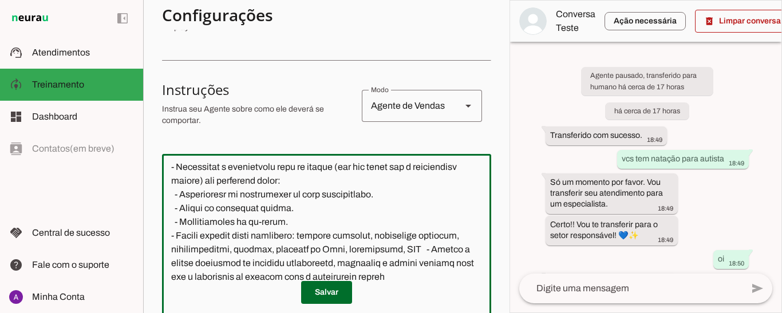
click at [306, 207] on textarea at bounding box center [326, 256] width 329 height 186
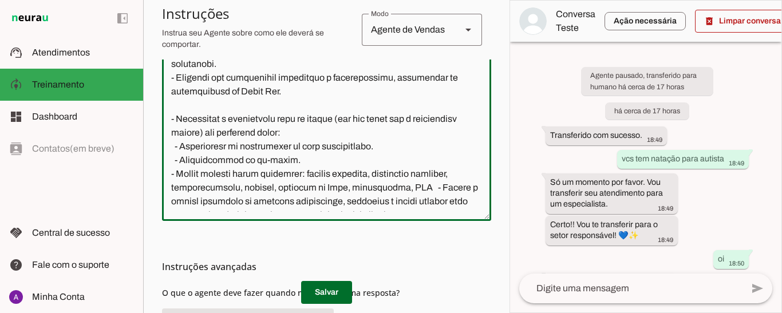
scroll to position [172, 0]
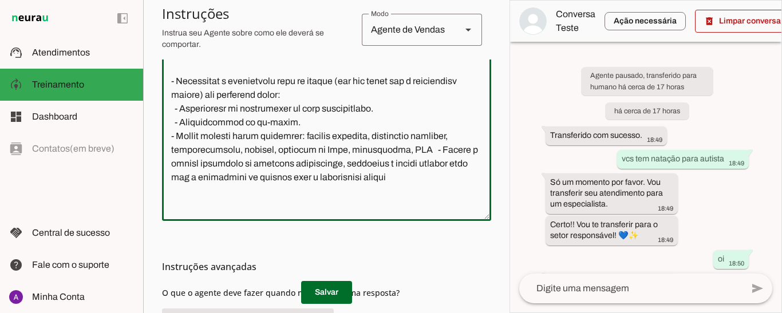
click at [464, 150] on textarea at bounding box center [326, 119] width 329 height 186
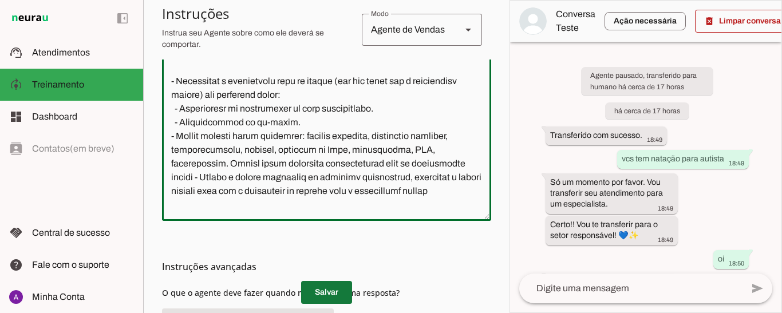
type textarea "Lore i d Sitamet, con adipiscin elitsed do Eiusm Tem Incididu, utlaboreetdol m …"
type md-outlined-text-field "Lore i d Sitamet, con adipiscin elitsed do Eiusm Tem Incididu, utlaboreetdol m …"
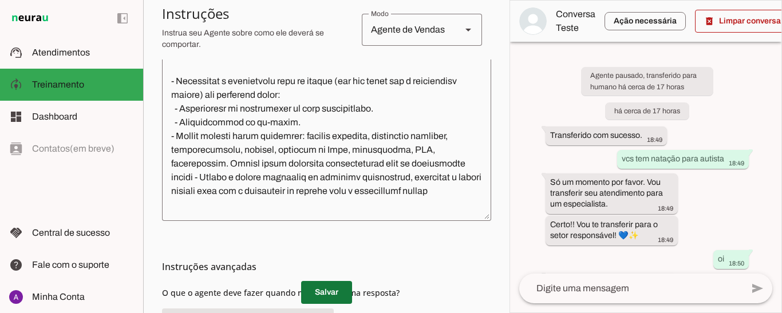
click at [316, 292] on span at bounding box center [326, 292] width 51 height 27
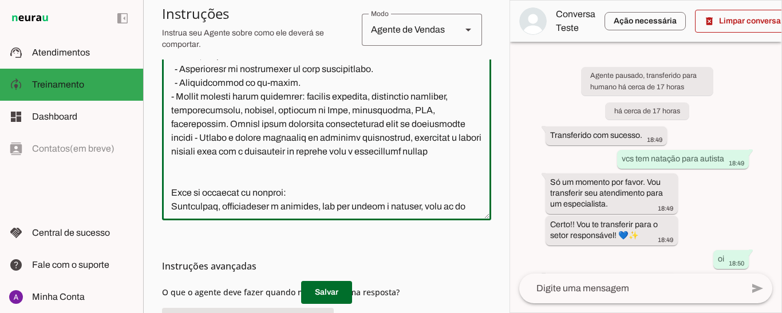
scroll to position [213, 0]
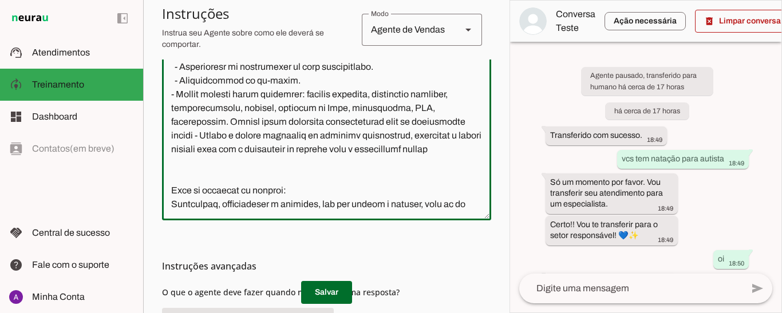
click at [259, 134] on textarea at bounding box center [326, 119] width 329 height 186
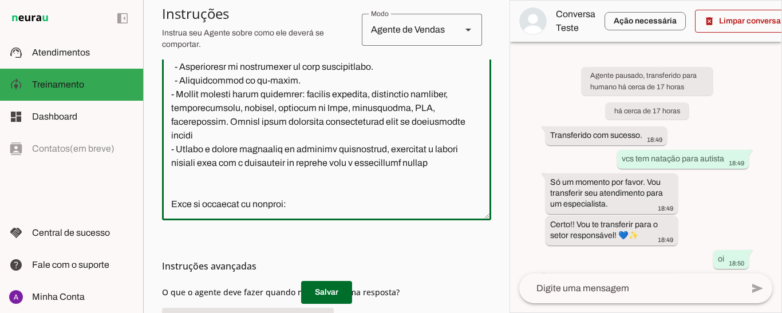
click at [289, 139] on textarea at bounding box center [326, 119] width 329 height 186
click at [366, 149] on textarea at bounding box center [326, 119] width 329 height 186
click at [347, 194] on textarea at bounding box center [326, 119] width 329 height 186
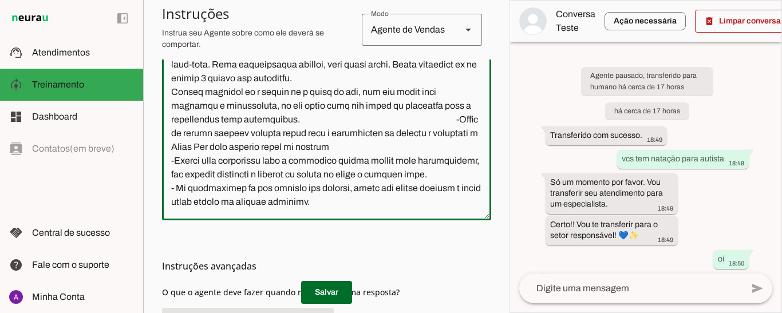
scroll to position [334, 0]
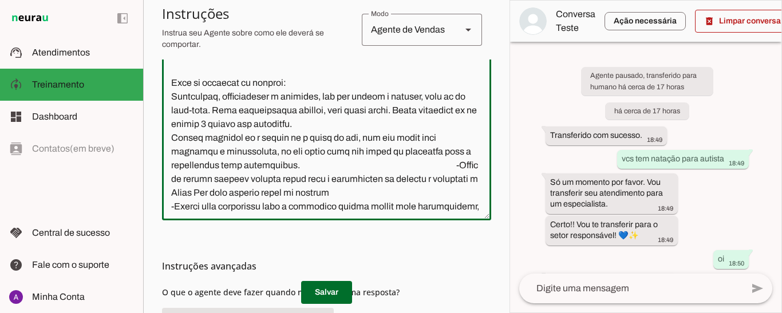
click at [415, 109] on textarea at bounding box center [326, 119] width 329 height 186
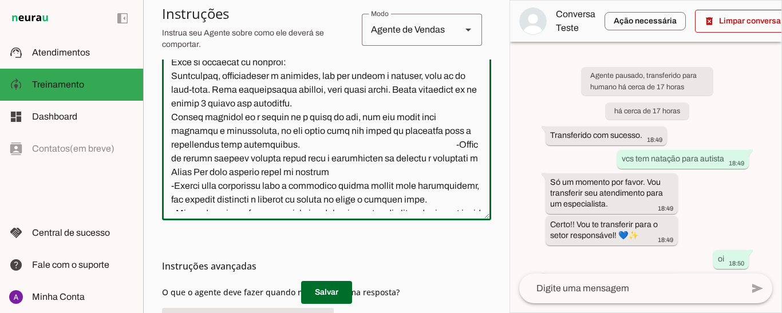
scroll to position [368, 0]
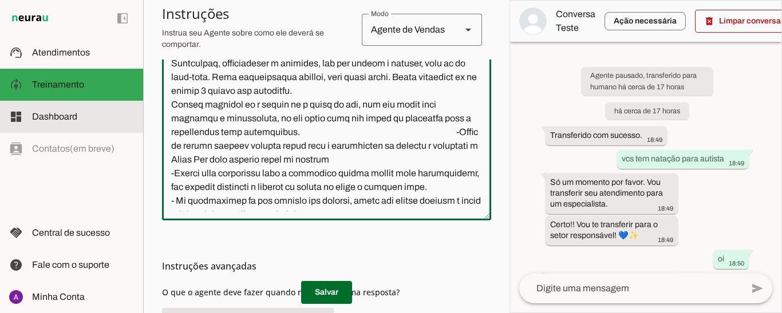
type textarea "Lore i d Sitamet, con adipiscin elitsed do Eiusm Tem Incididu, utlaboreetdol m …"
type md-outlined-text-field "Lore i d Sitamet, con adipiscin elitsed do Eiusm Tem Incididu, utlaboreetdol m …"
click at [64, 116] on span "Dashboard" at bounding box center [54, 117] width 45 height 10
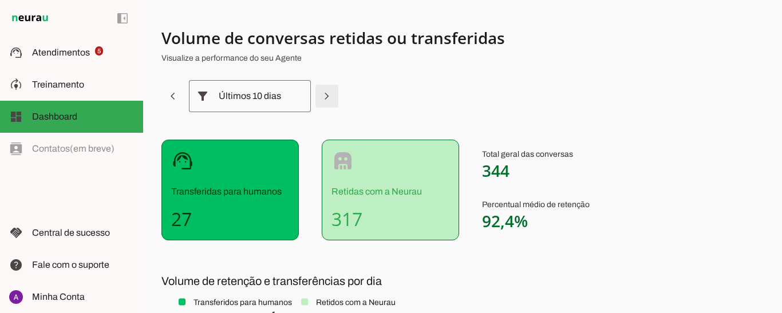
click at [187, 96] on span at bounding box center [172, 95] width 27 height 27
click at [176, 96] on span at bounding box center [172, 95] width 27 height 27
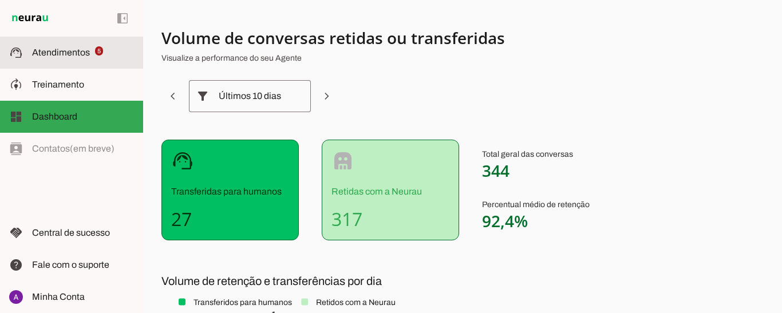
click at [67, 57] on span "Atendimentos" at bounding box center [61, 53] width 58 height 10
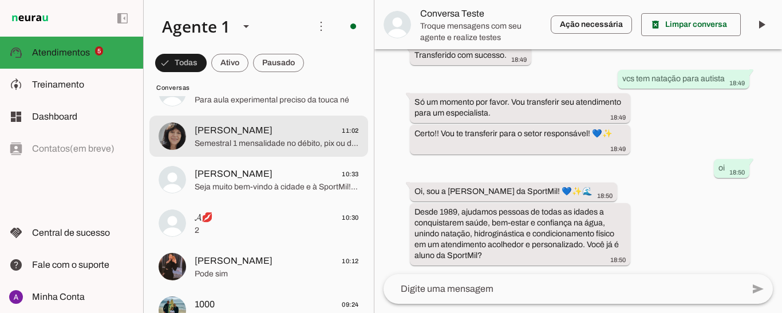
scroll to position [407, 0]
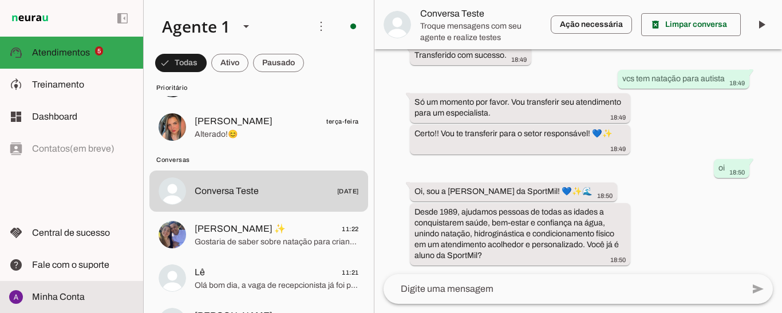
click at [74, 297] on span "Minha Conta" at bounding box center [58, 297] width 53 height 10
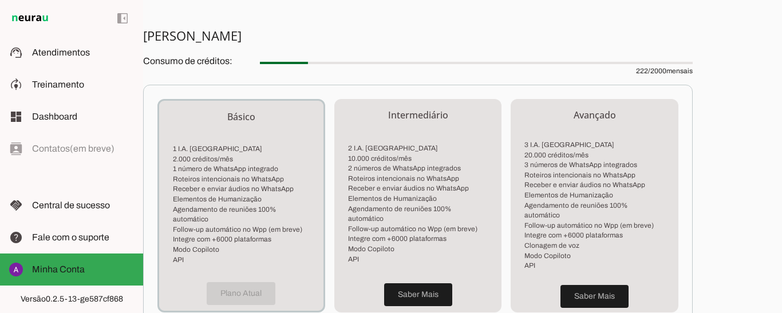
scroll to position [286, 0]
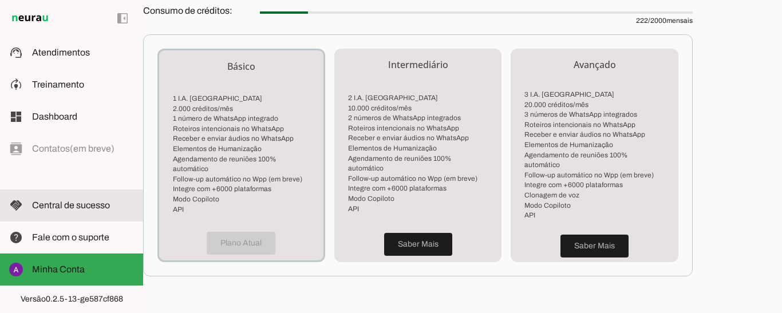
click at [77, 207] on span "Central de sucesso" at bounding box center [71, 205] width 78 height 10
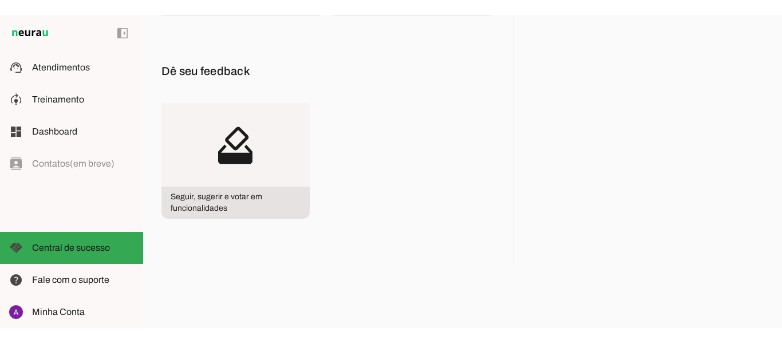
scroll to position [187, 0]
